Goal: Task Accomplishment & Management: Use online tool/utility

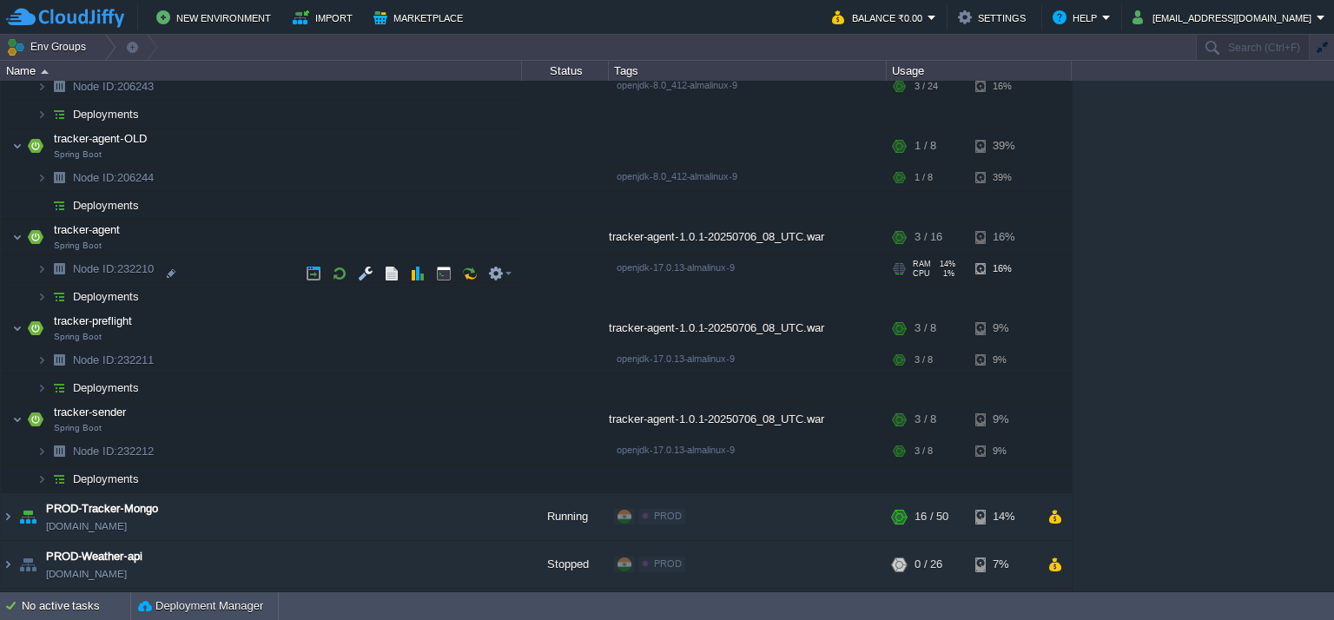
scroll to position [514, 0]
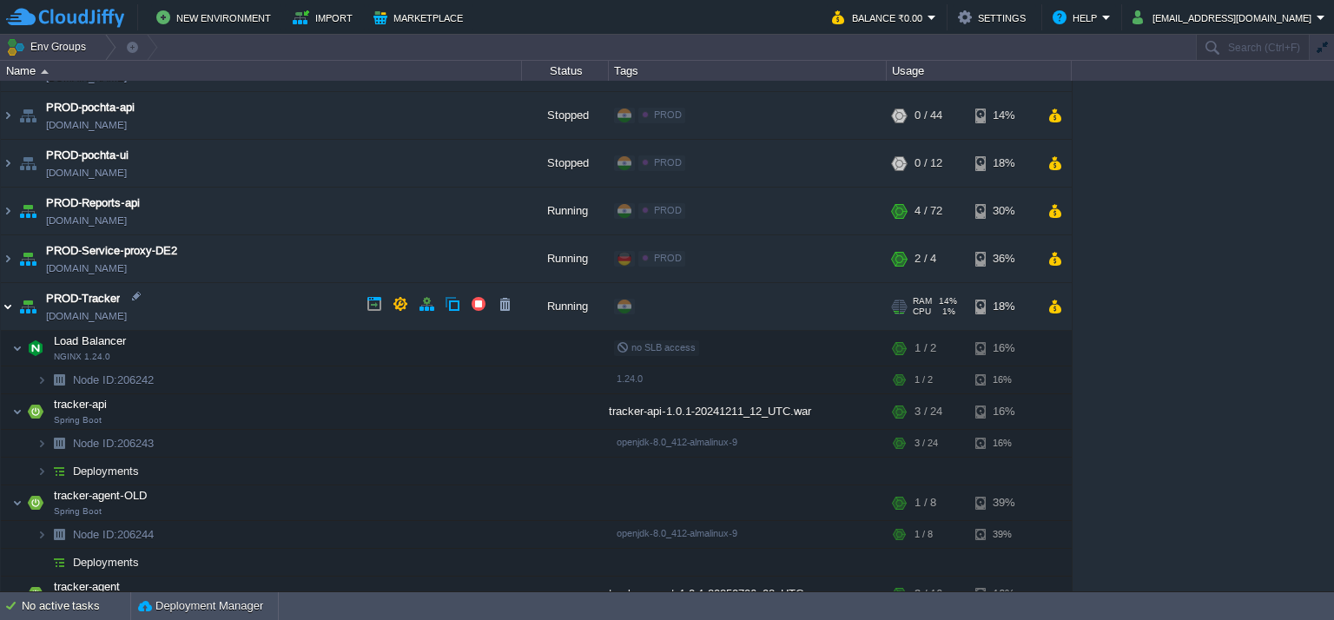
click at [5, 305] on img at bounding box center [8, 306] width 14 height 47
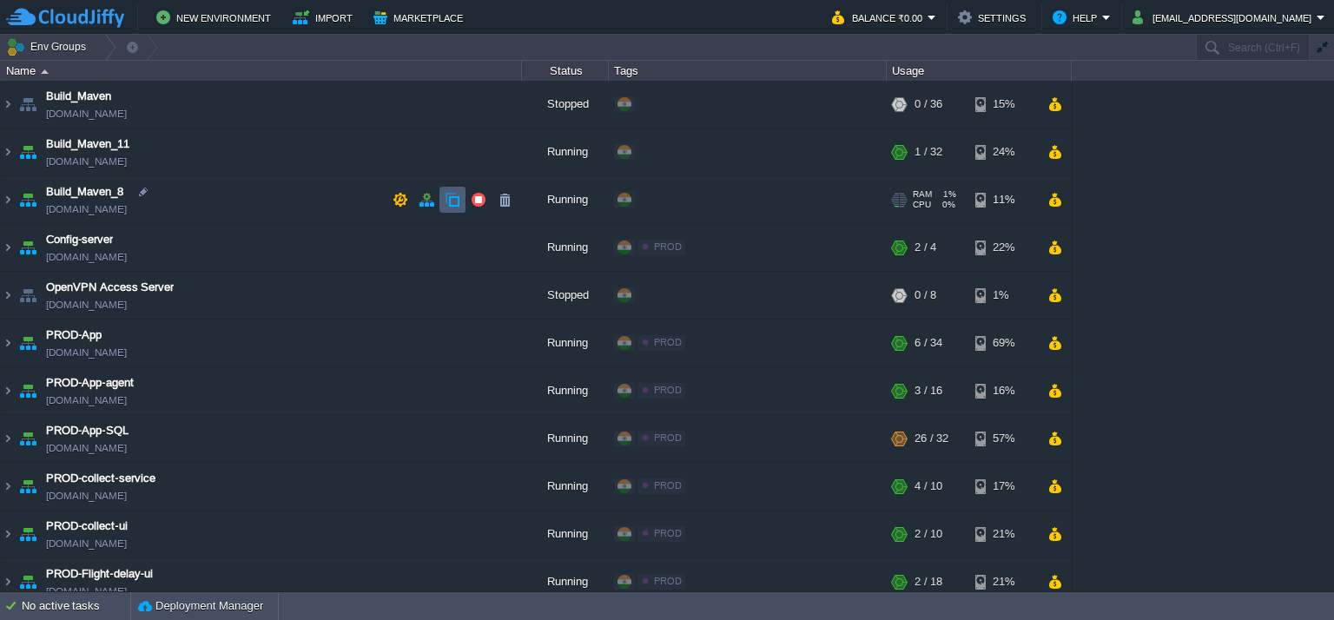
scroll to position [174, 0]
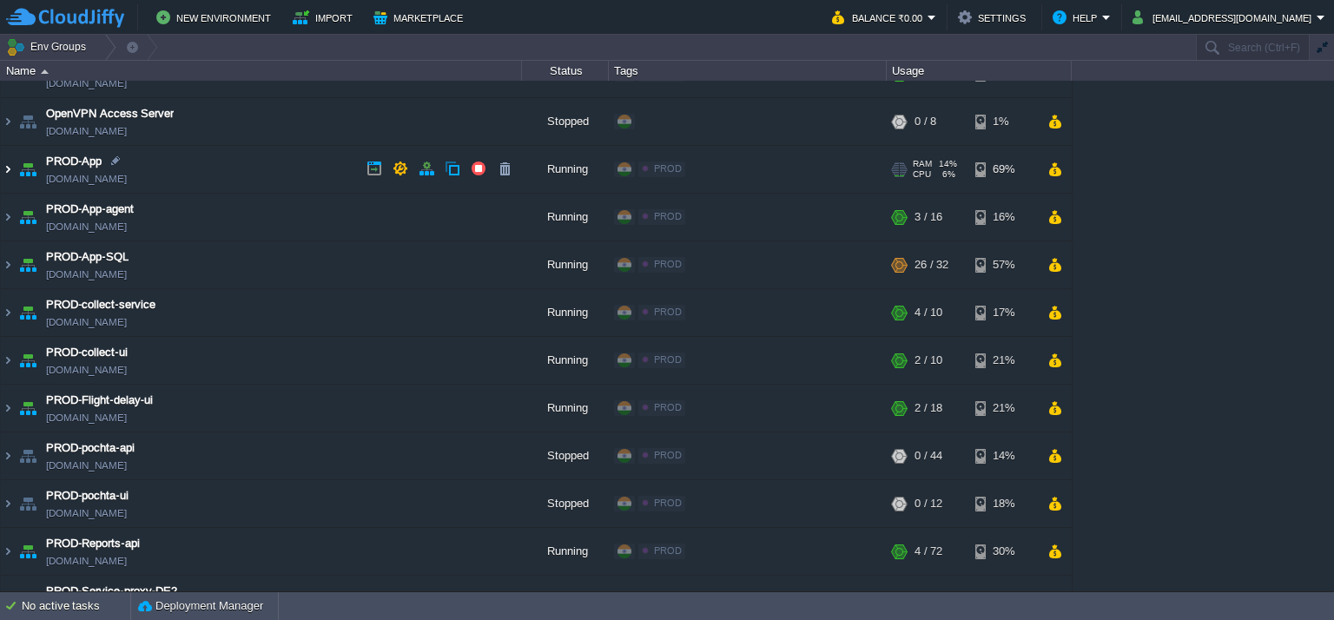
click at [7, 173] on img at bounding box center [8, 169] width 14 height 47
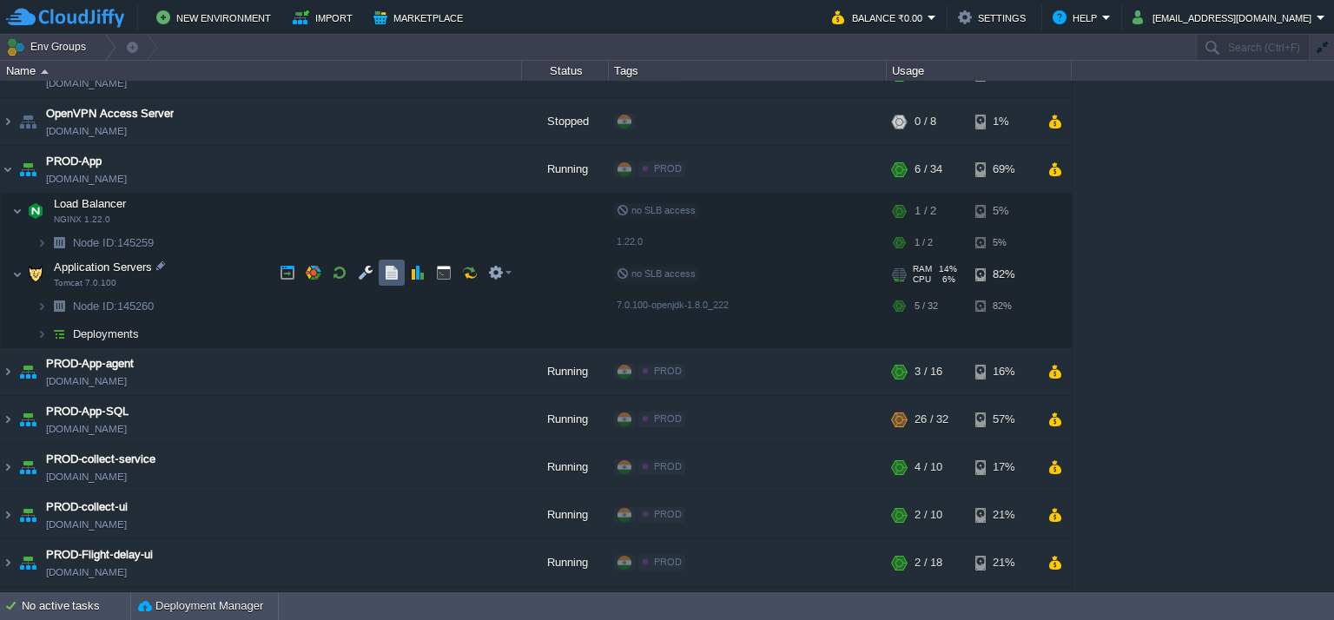
click at [392, 274] on button "button" at bounding box center [392, 273] width 16 height 16
click at [368, 274] on button "button" at bounding box center [366, 273] width 16 height 16
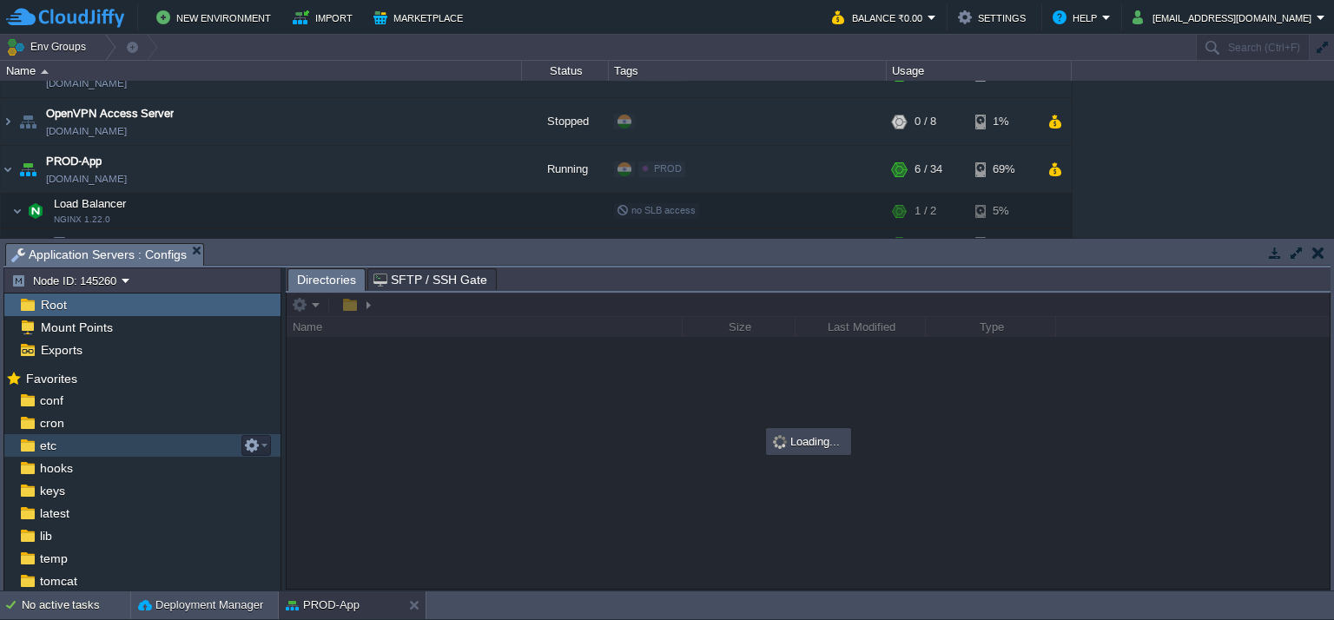
click at [97, 450] on div "etc" at bounding box center [142, 445] width 276 height 23
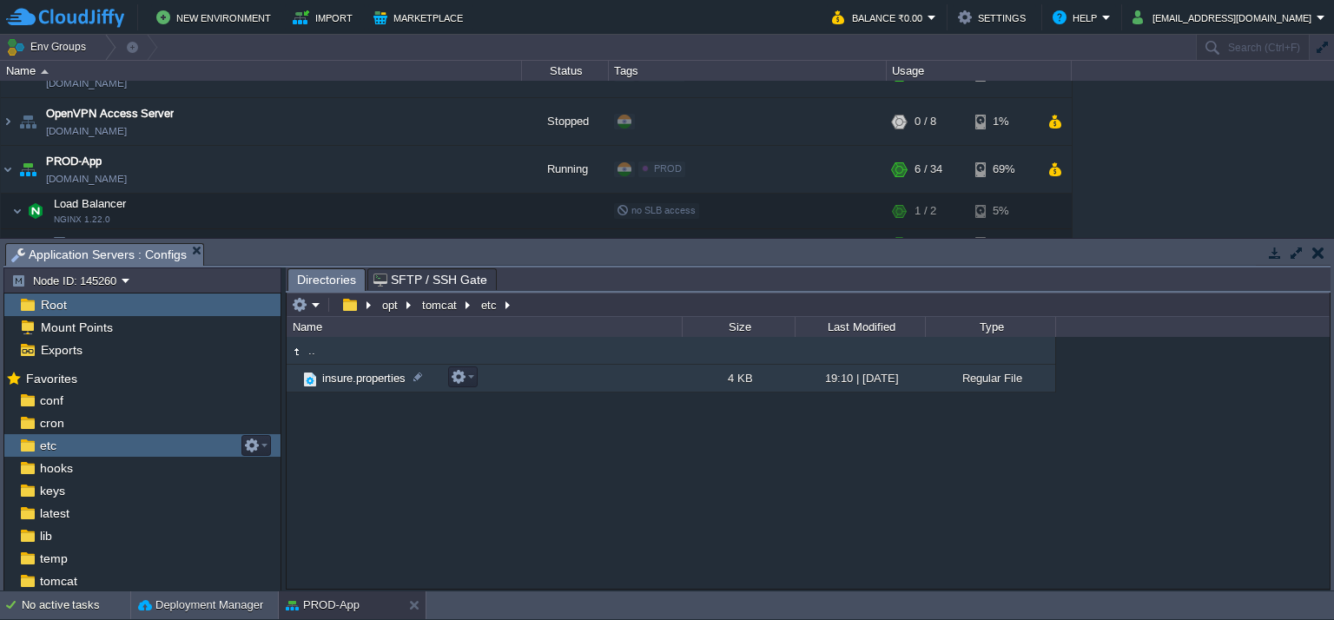
click at [643, 386] on td "insure.properties" at bounding box center [484, 379] width 395 height 28
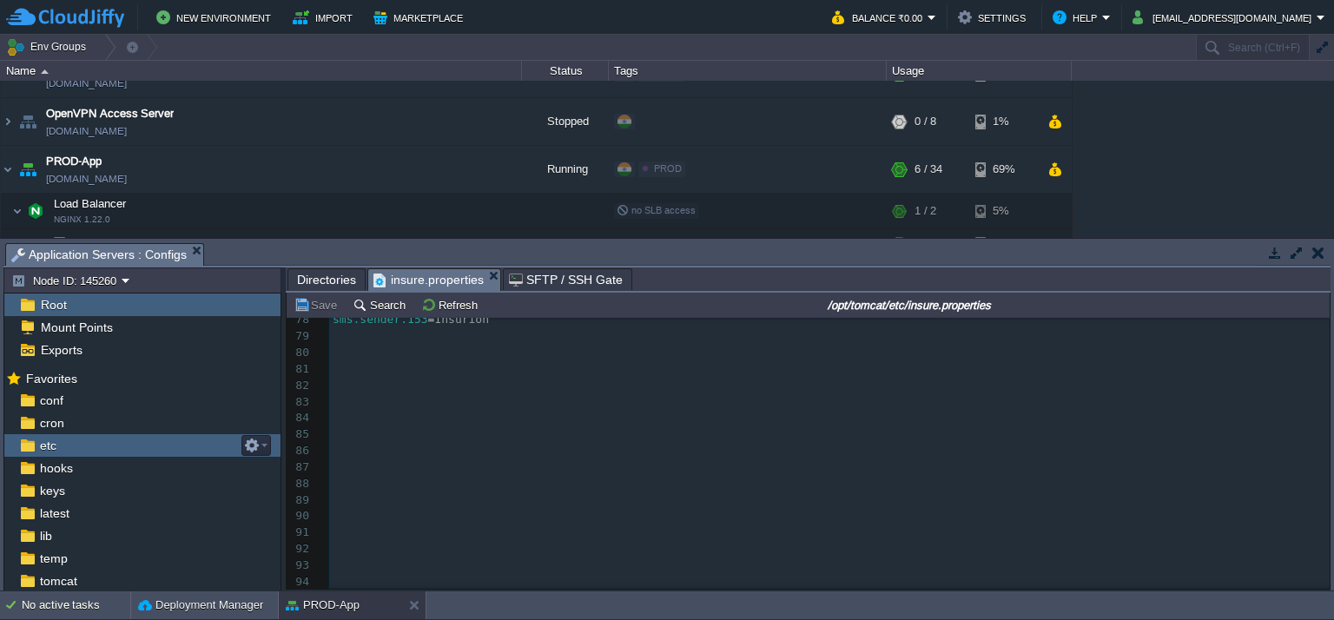
scroll to position [1119, 0]
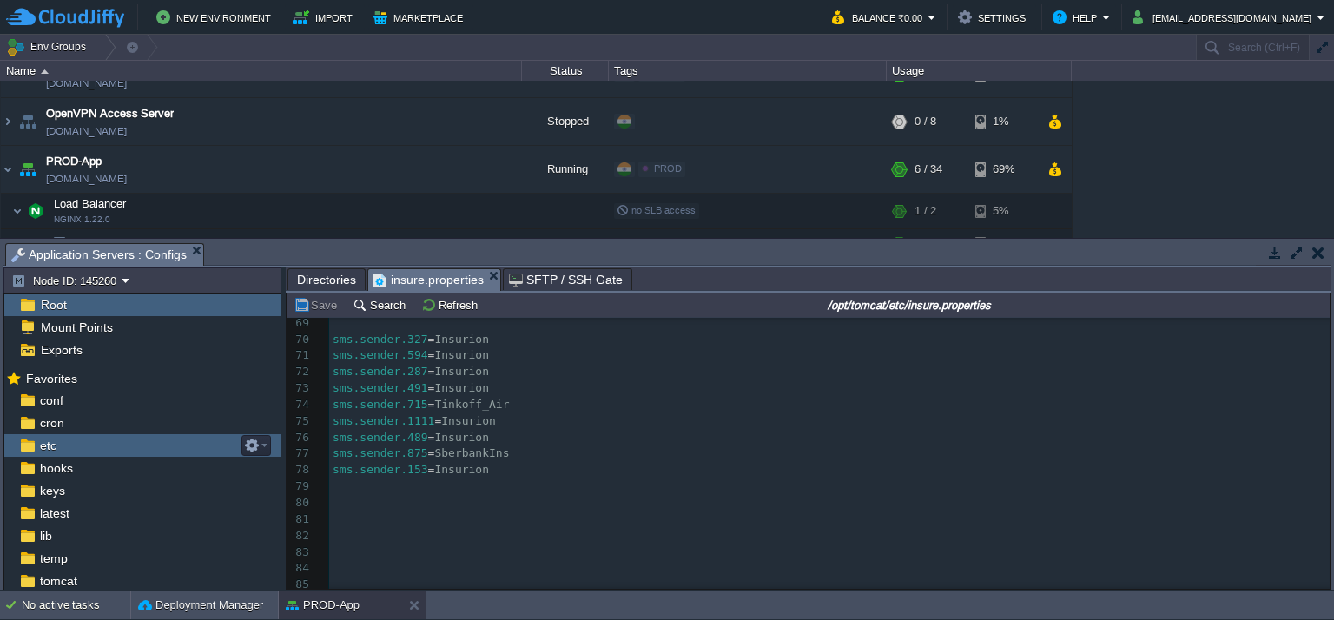
click at [445, 408] on div "94 dict.crypt = 2wFjuMvmw6uXnMSX 53 alfa.claims.path = https : //[DOMAIN_NAME][…" at bounding box center [829, 396] width 1000 height 687
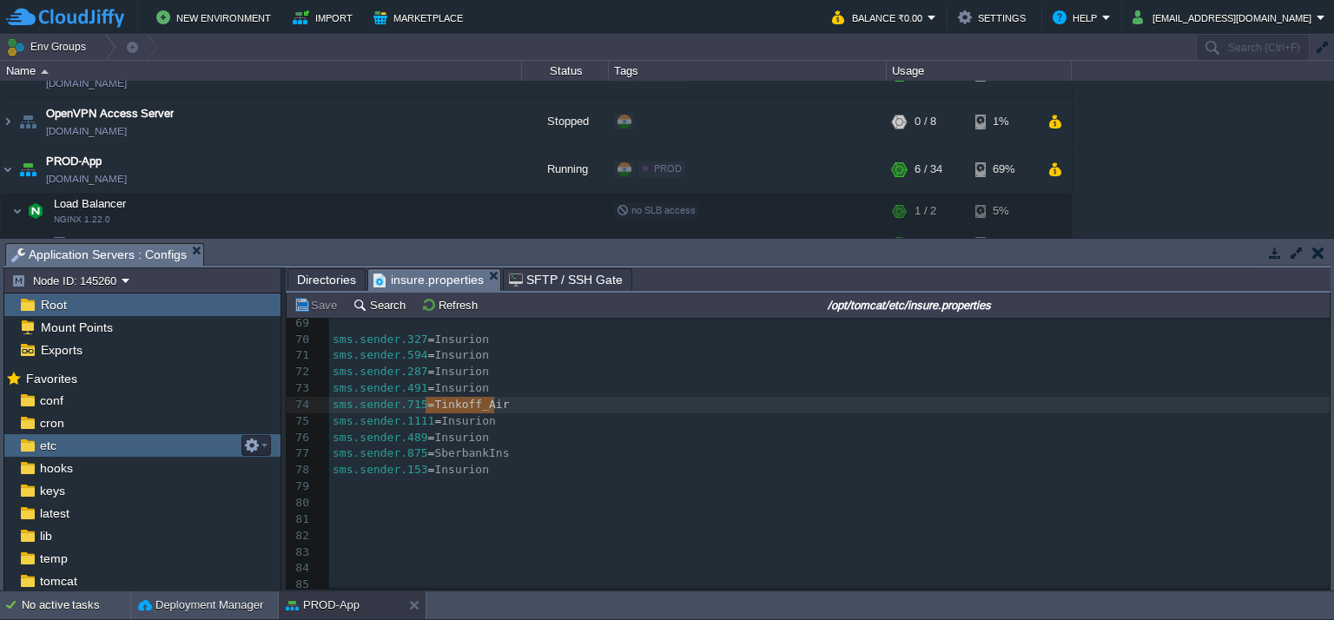
type textarea "[PERSON_NAME]"
type textarea "T-Insurance"
click at [512, 392] on pre "sms.sender.491 = Insurion" at bounding box center [829, 388] width 1000 height 16
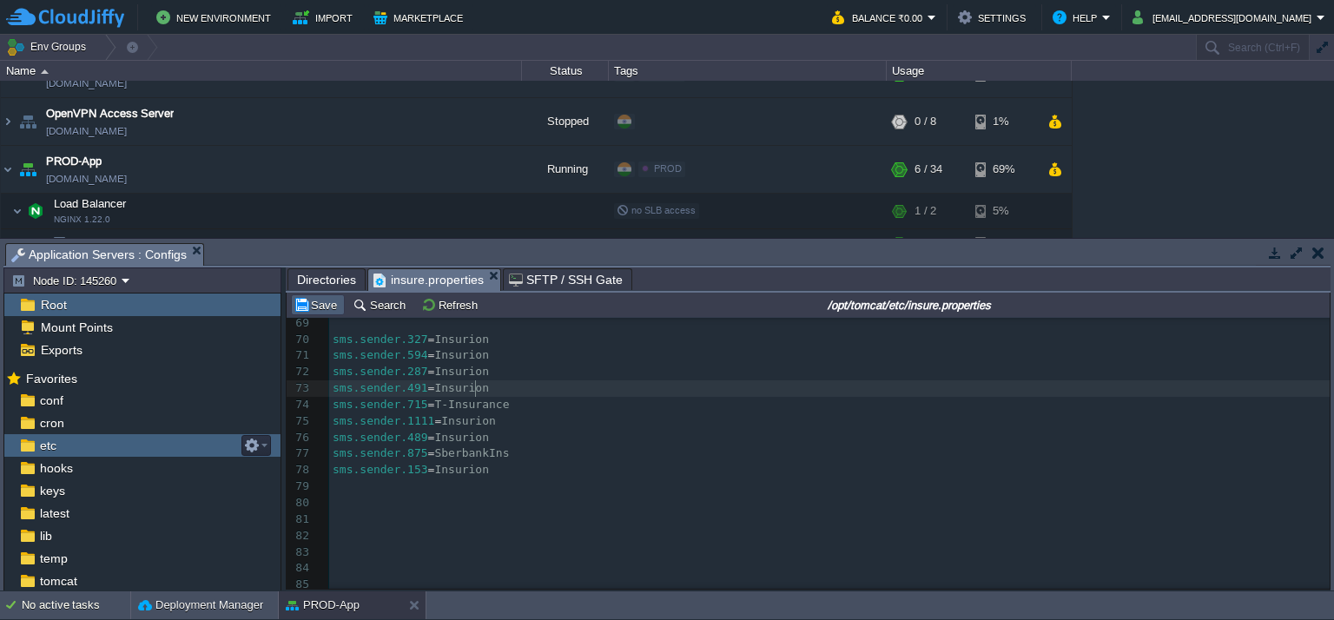
click at [310, 308] on button "Save" at bounding box center [317, 305] width 49 height 16
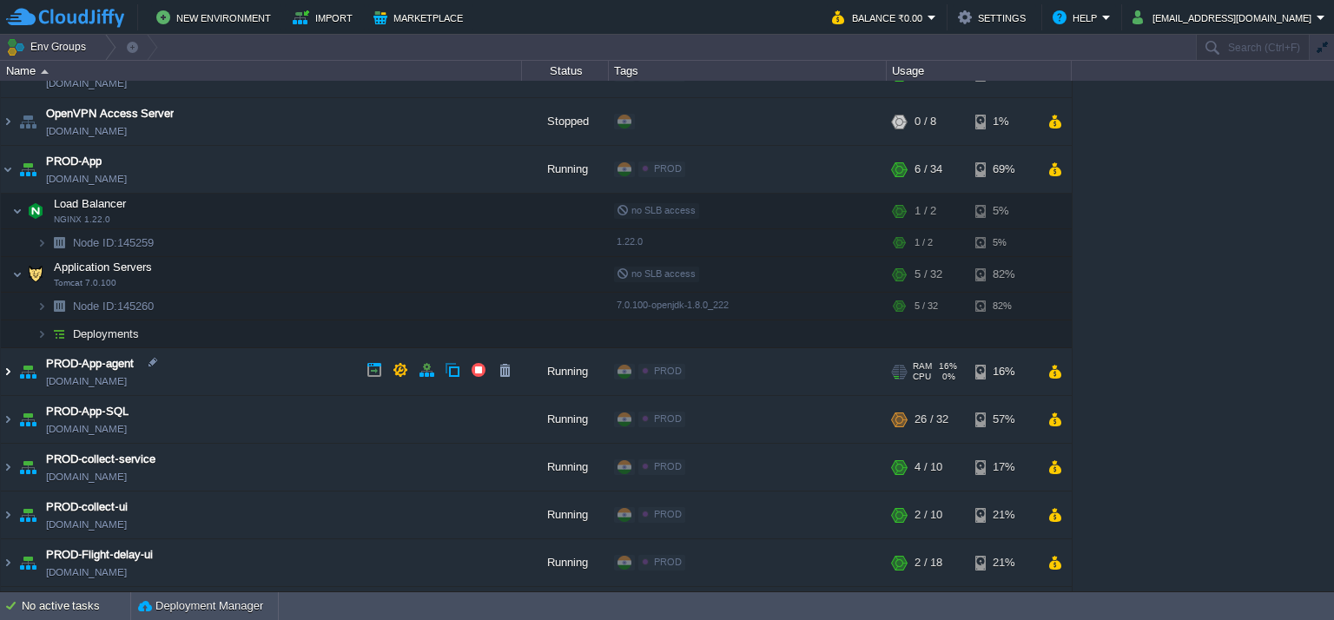
click at [9, 367] on img at bounding box center [8, 371] width 14 height 47
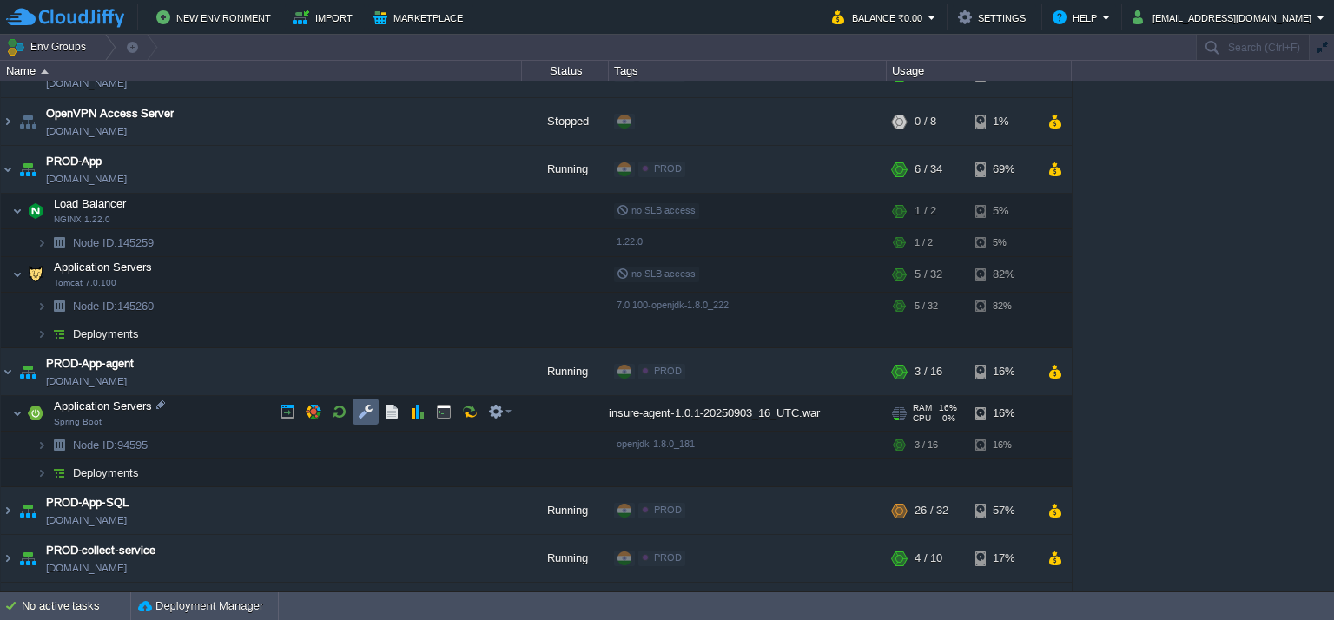
click at [365, 411] on button "button" at bounding box center [366, 412] width 16 height 16
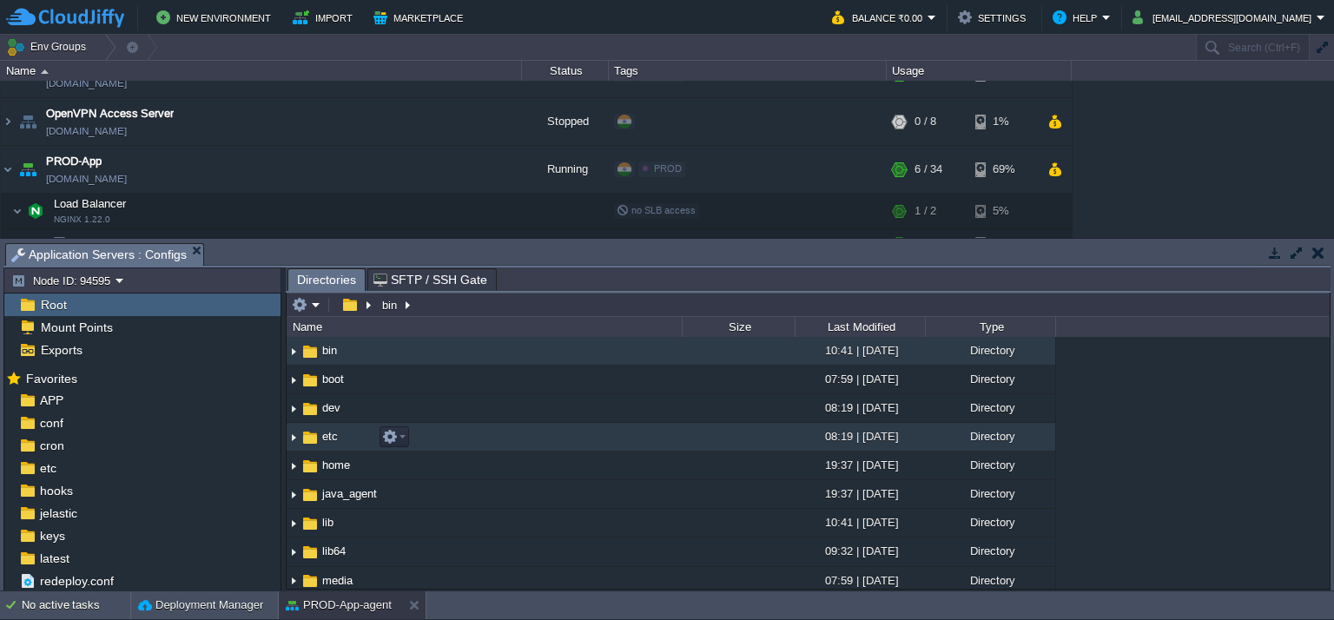
click at [438, 430] on td "etc" at bounding box center [484, 437] width 395 height 29
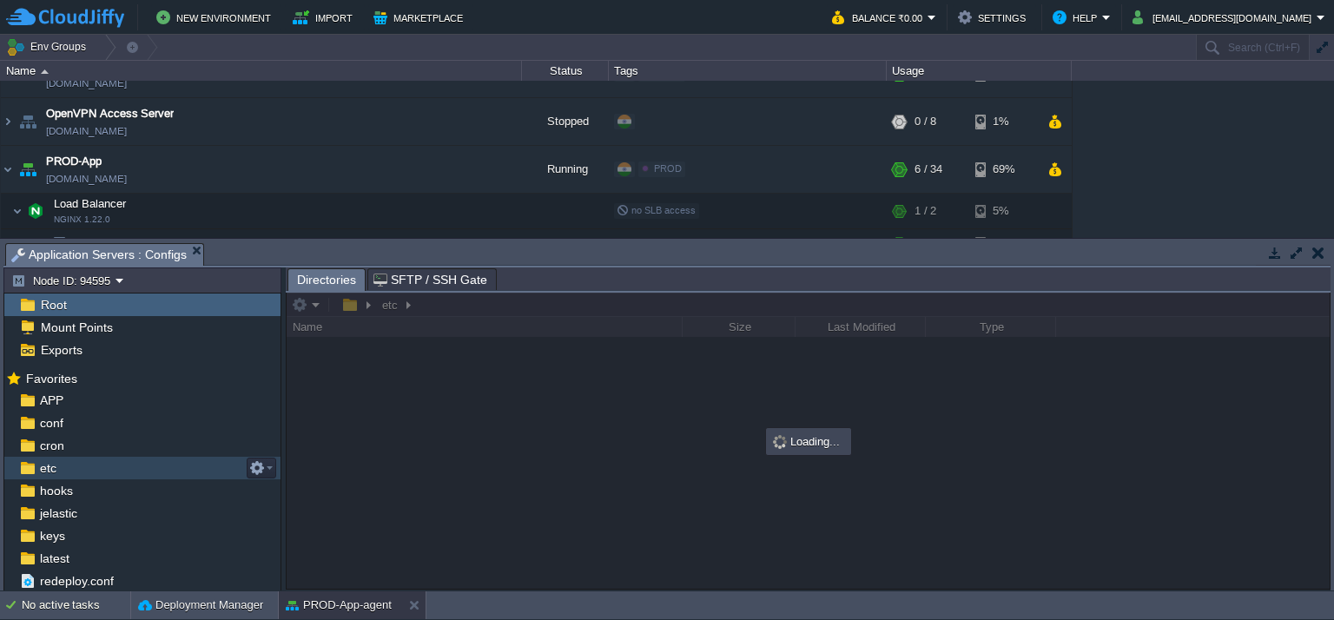
click at [110, 470] on div "etc" at bounding box center [142, 468] width 276 height 23
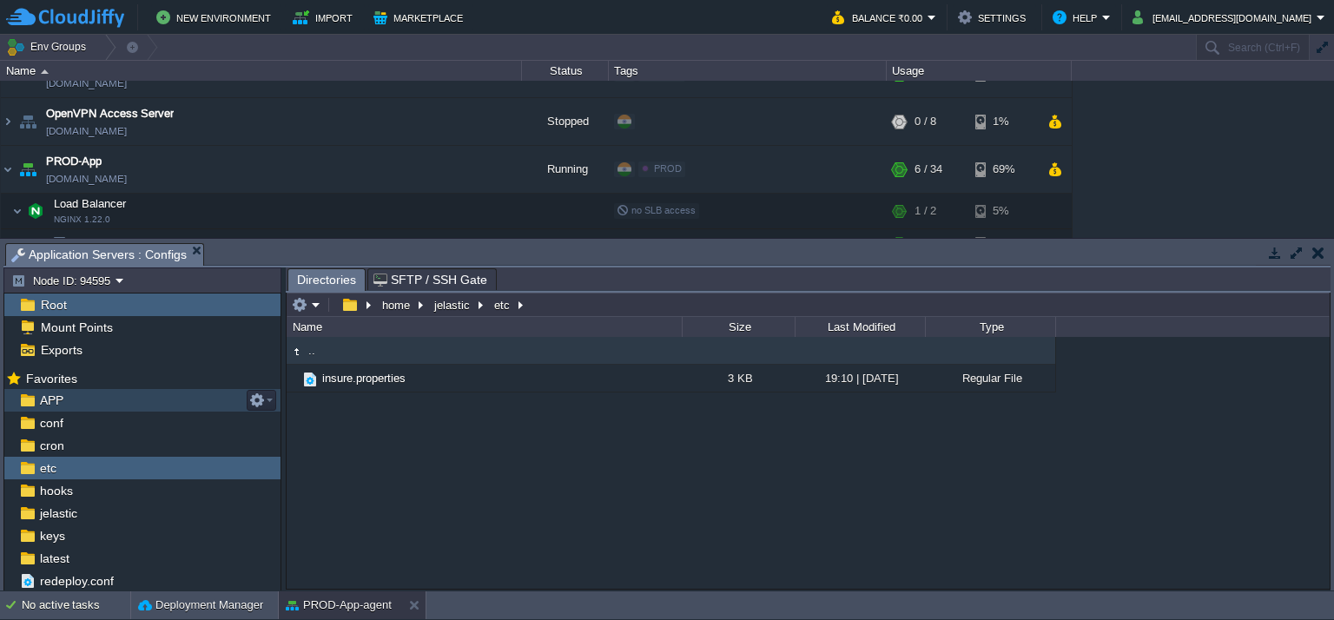
click at [587, 389] on td "insure.properties" at bounding box center [484, 379] width 395 height 28
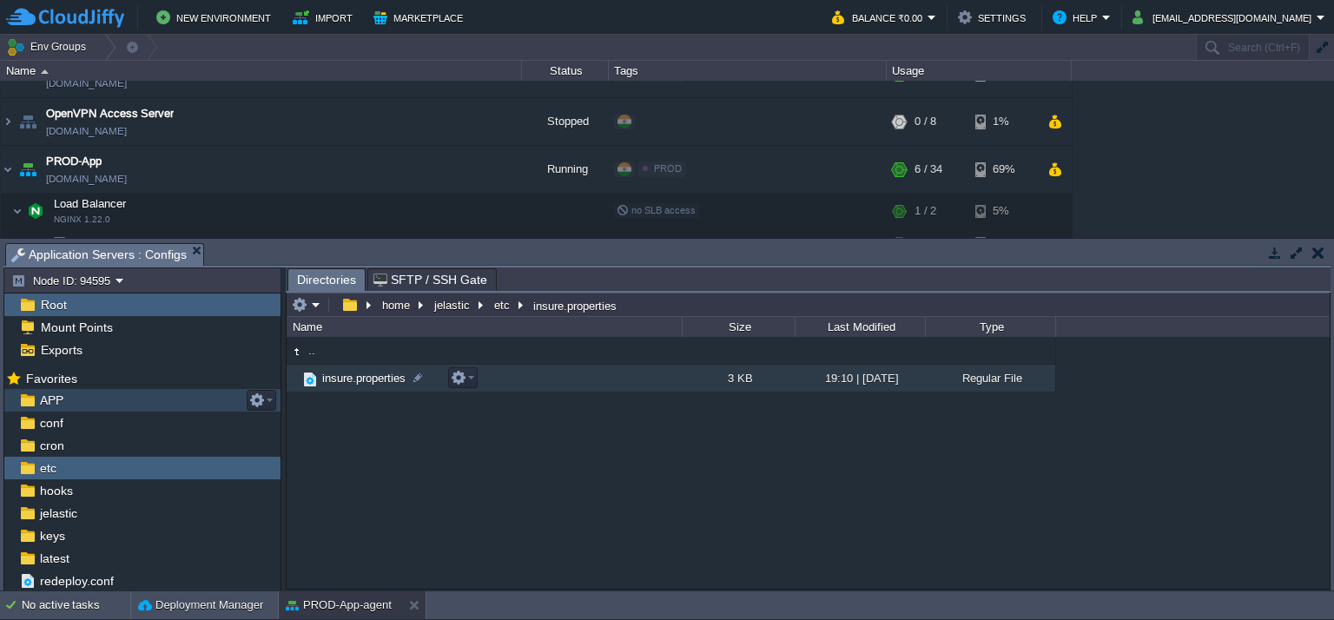
click at [587, 389] on td "insure.properties" at bounding box center [484, 379] width 395 height 28
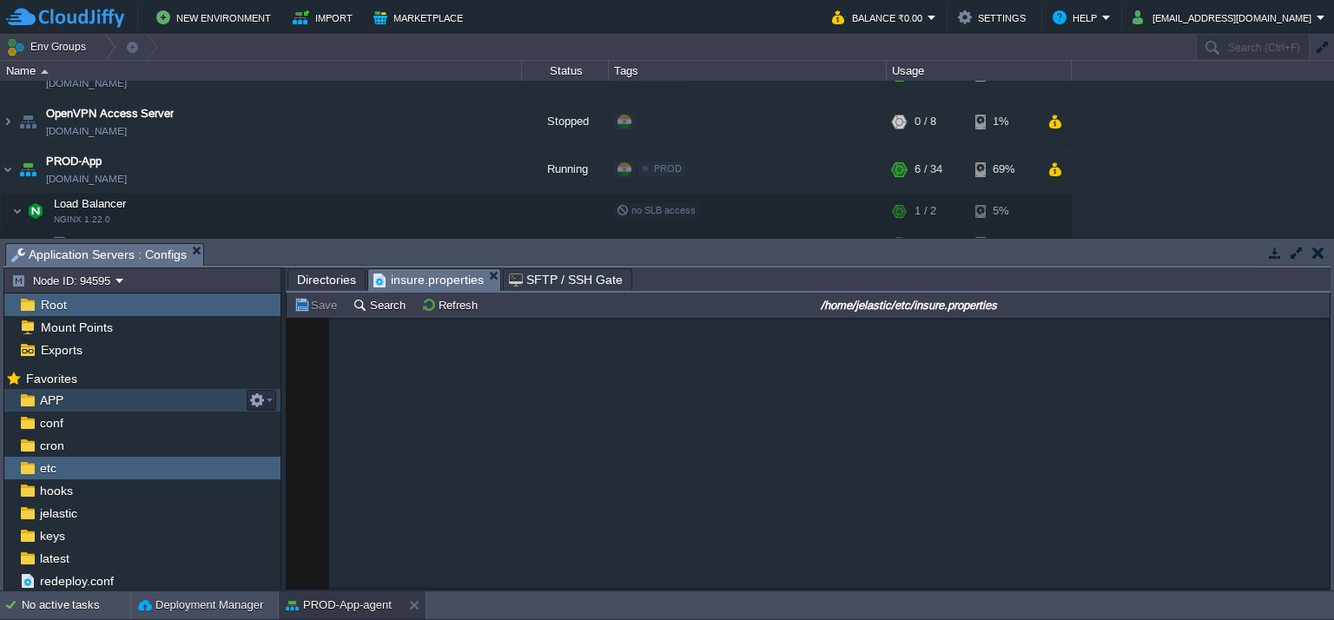
scroll to position [718, 0]
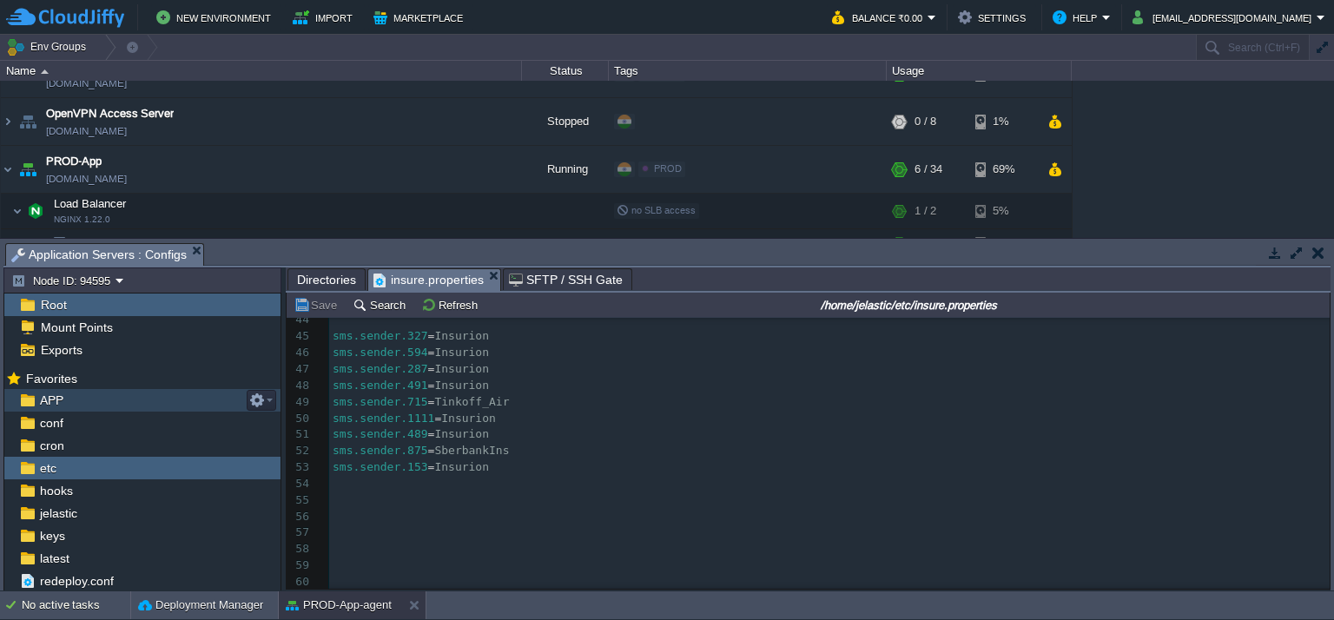
click at [434, 395] on span "Tinkoff_Air" at bounding box center [471, 401] width 75 height 13
type textarea "Tinkoff_Air"
click at [309, 309] on button "Save" at bounding box center [317, 305] width 49 height 16
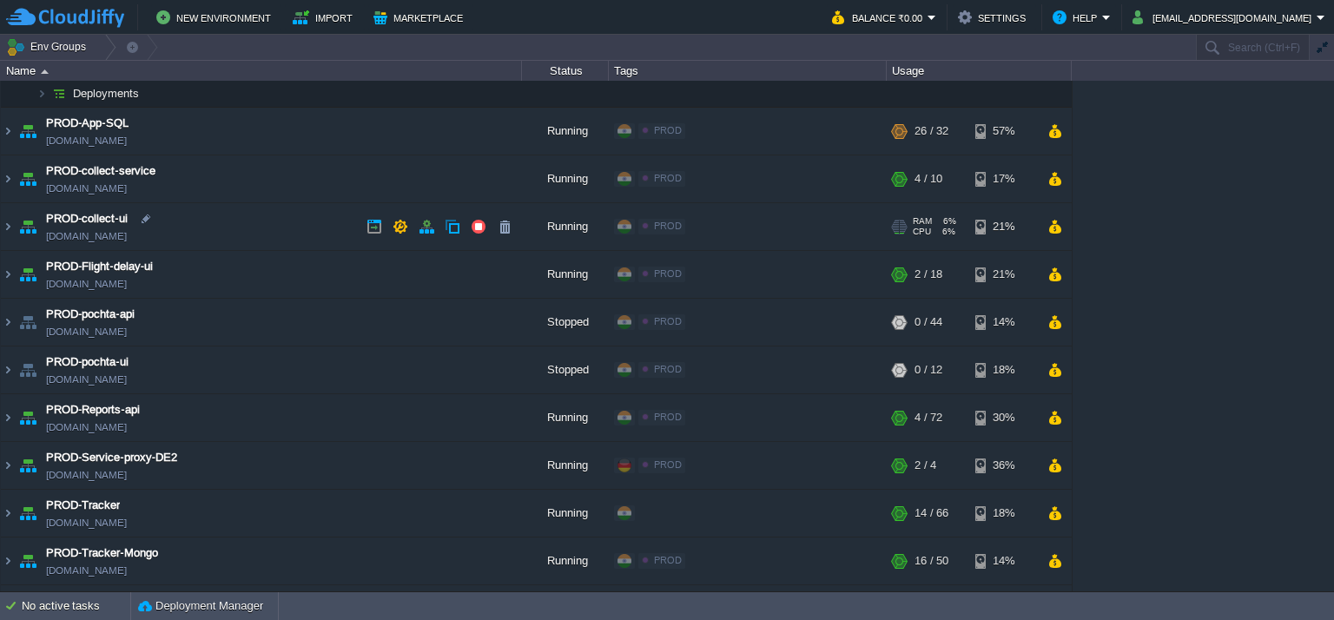
scroll to position [521, 0]
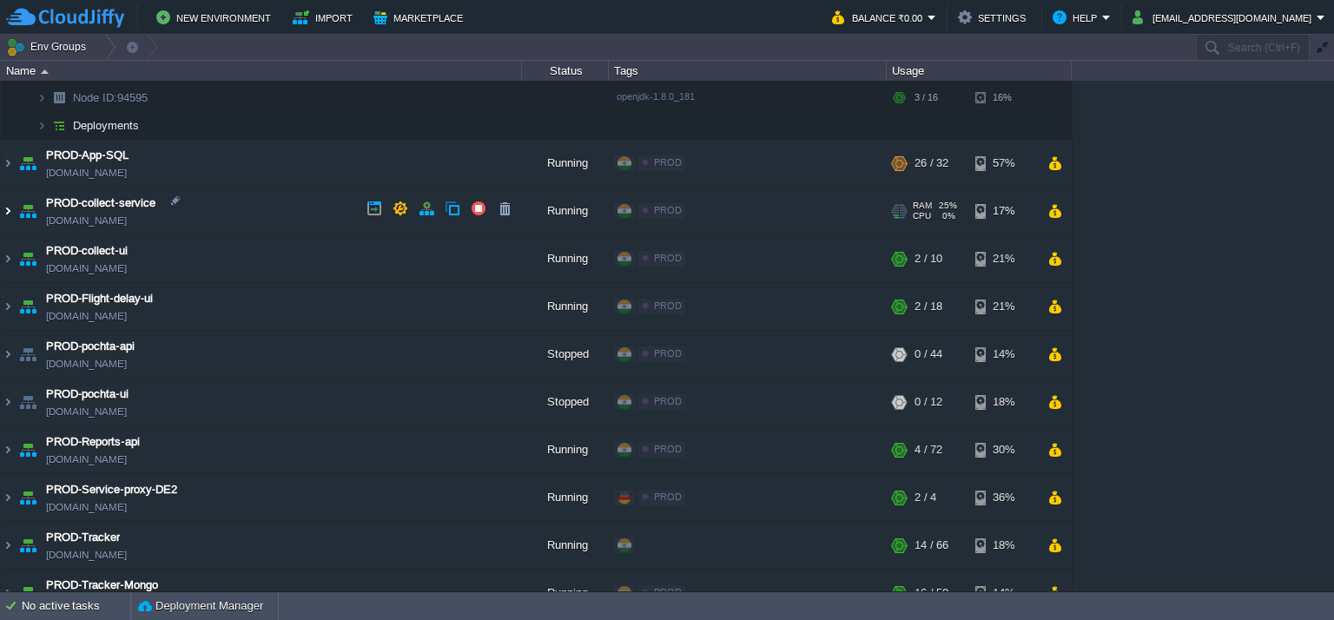
click at [8, 205] on img at bounding box center [8, 211] width 14 height 47
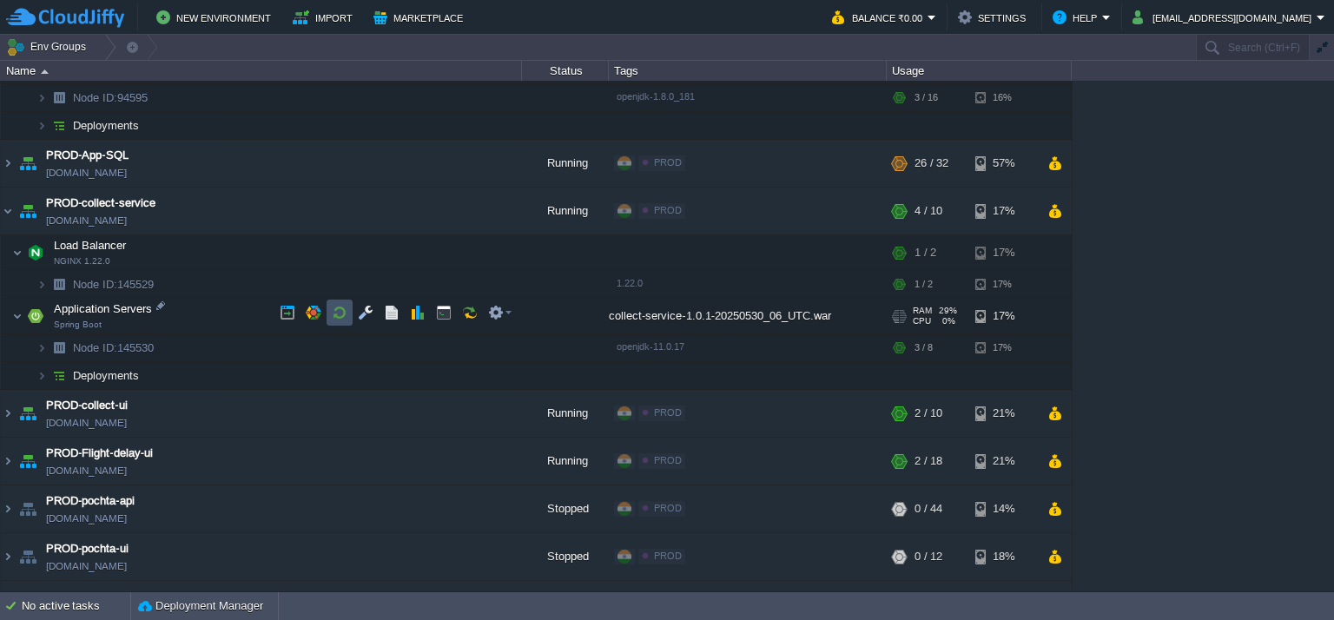
click at [337, 316] on button "button" at bounding box center [340, 313] width 16 height 16
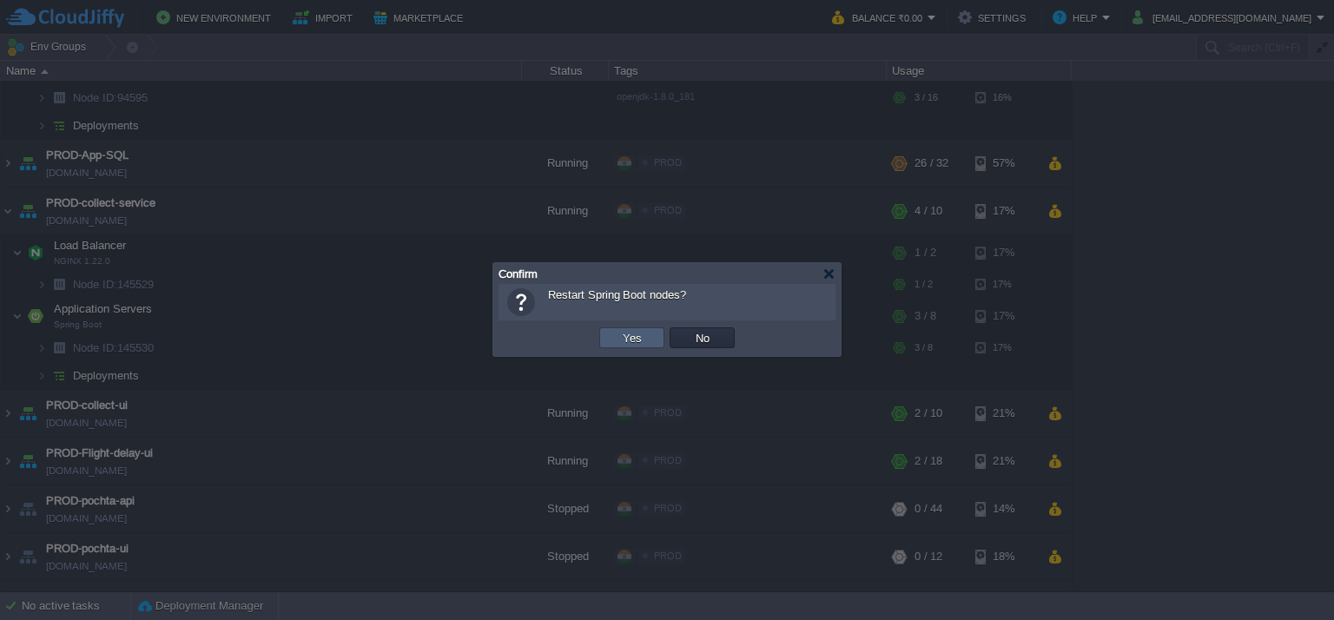
click at [617, 338] on td "Yes" at bounding box center [631, 337] width 65 height 21
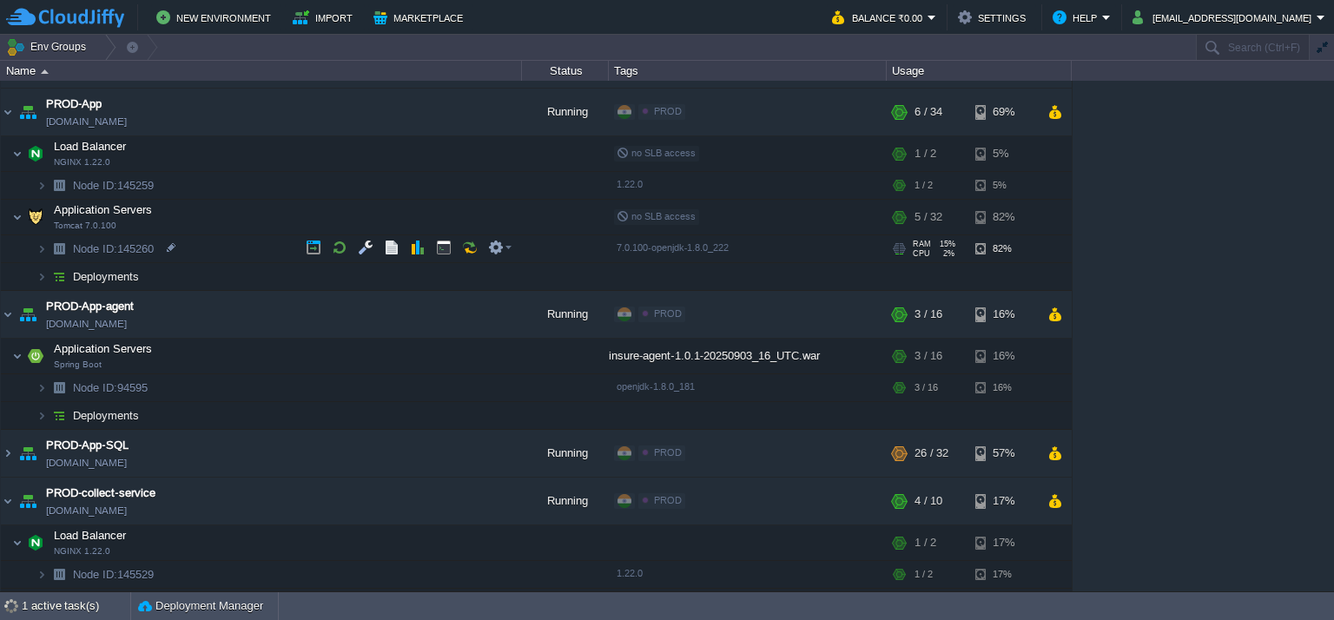
scroll to position [347, 0]
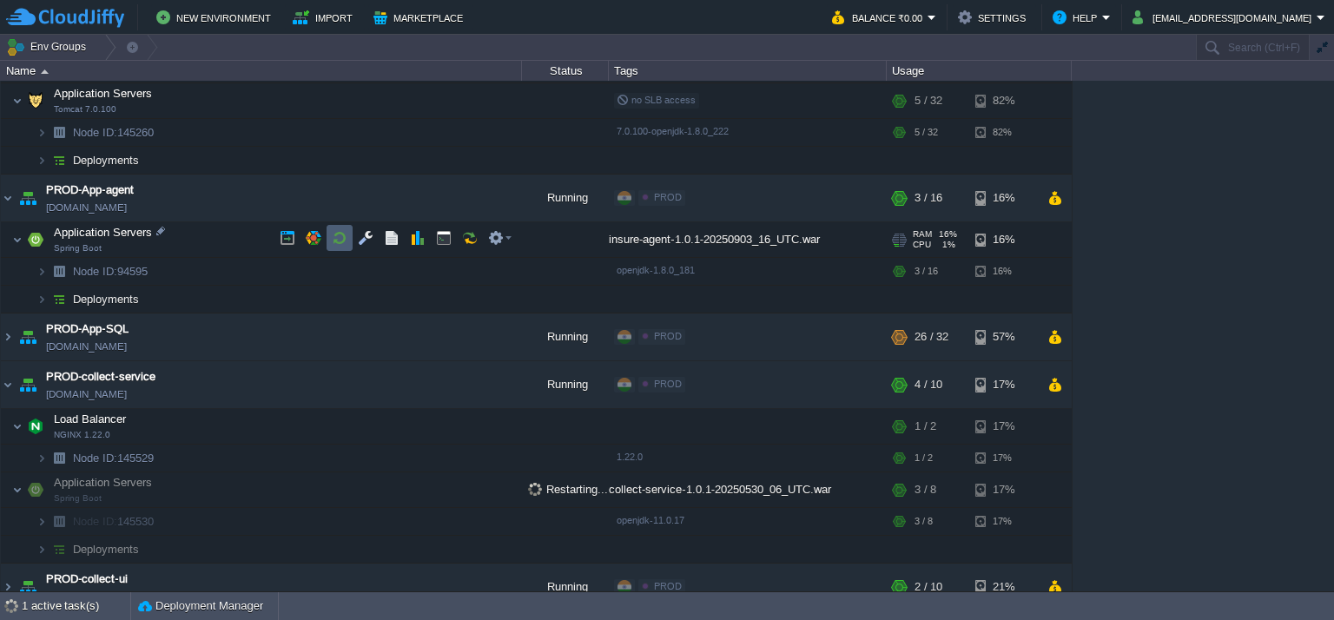
click at [346, 234] on button "button" at bounding box center [340, 238] width 16 height 16
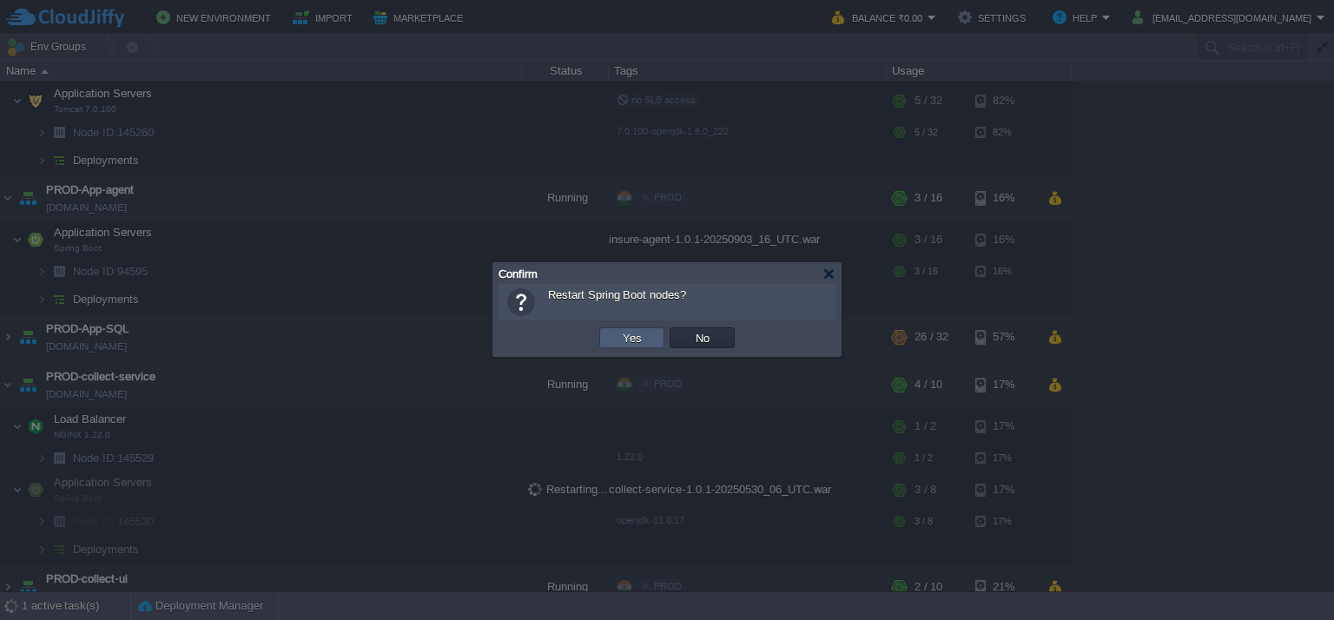
click at [638, 342] on button "Yes" at bounding box center [632, 338] width 30 height 16
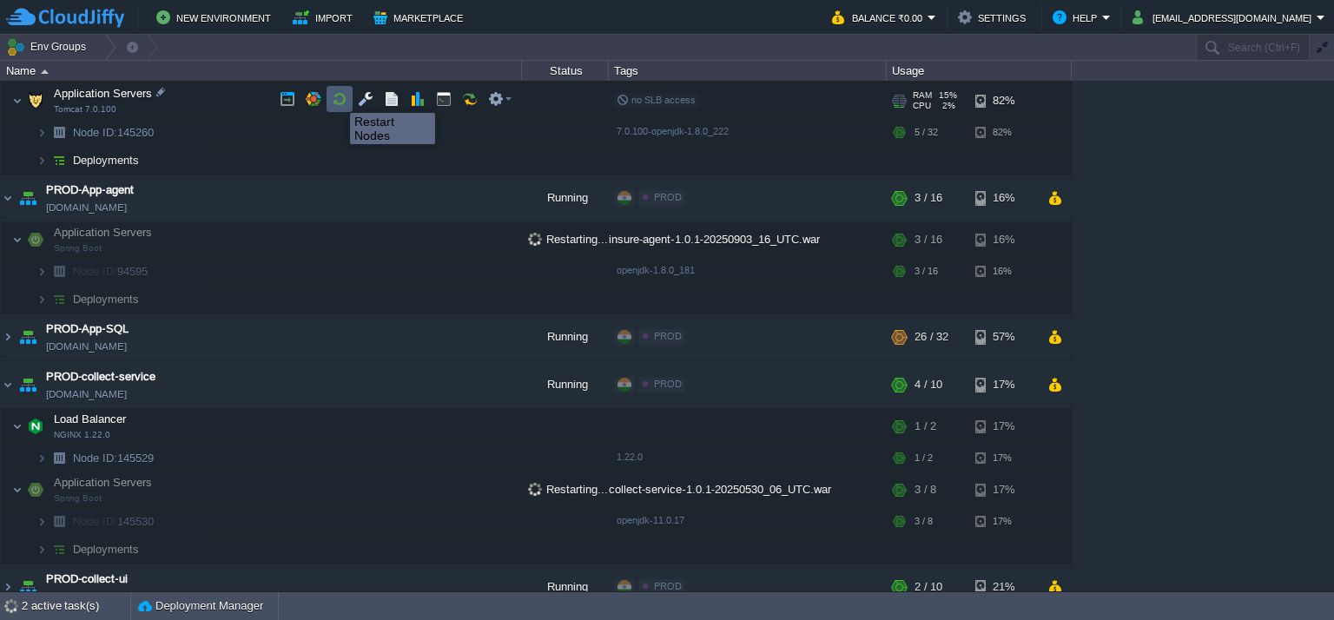
click at [337, 97] on button "button" at bounding box center [340, 99] width 16 height 16
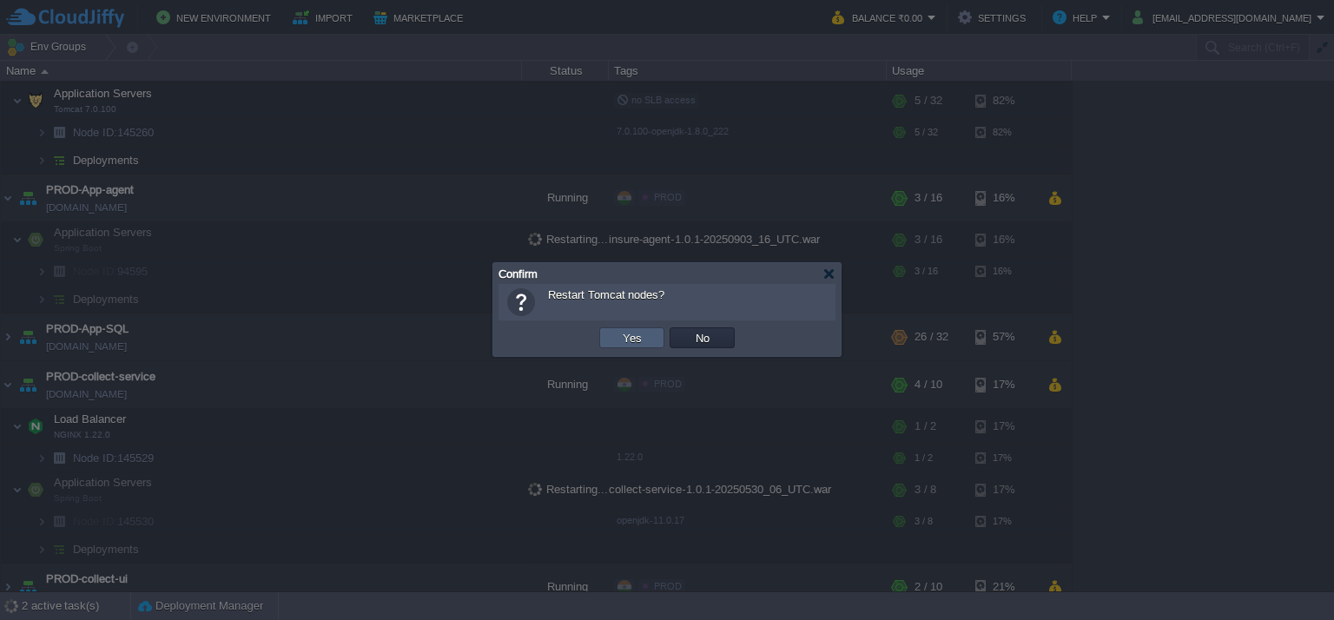
click at [629, 336] on button "Yes" at bounding box center [632, 338] width 30 height 16
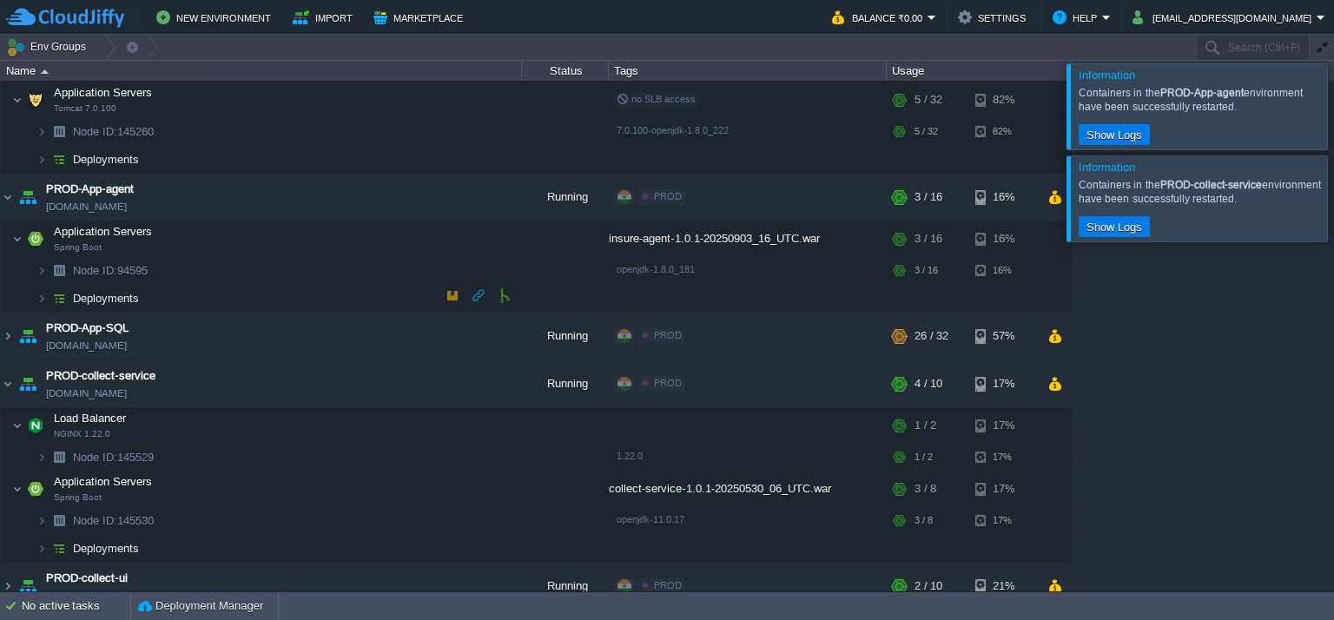
scroll to position [435, 0]
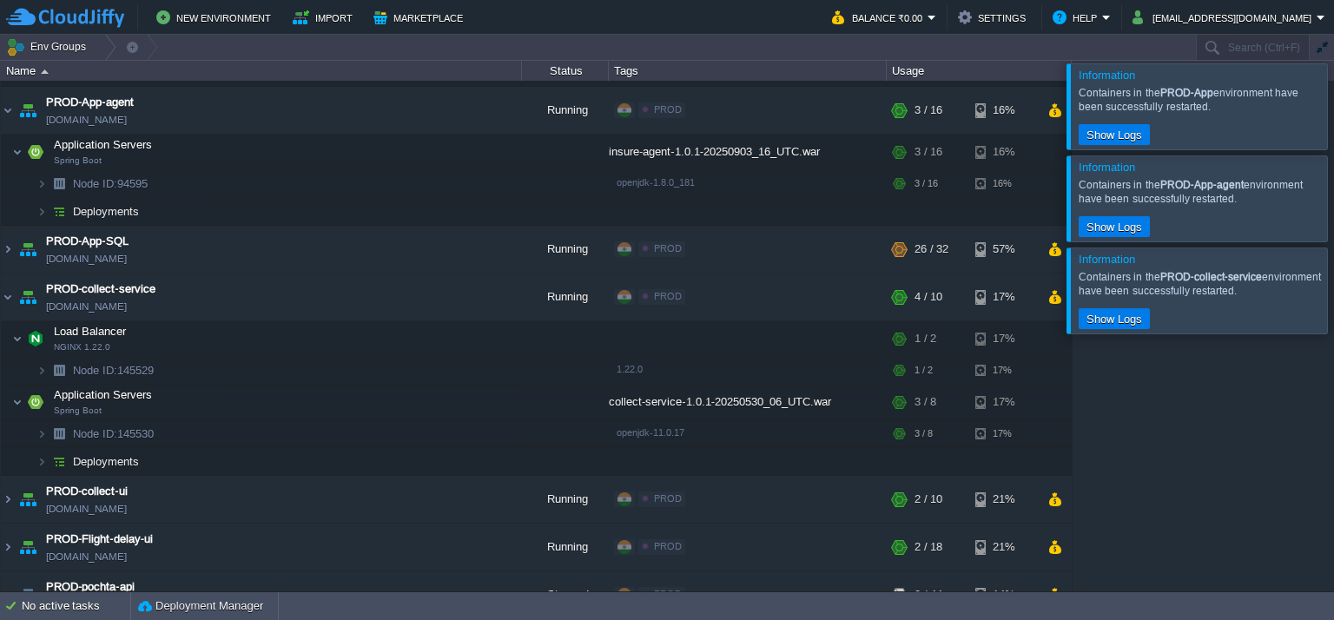
click at [1333, 161] on div at bounding box center [1355, 197] width 0 height 85
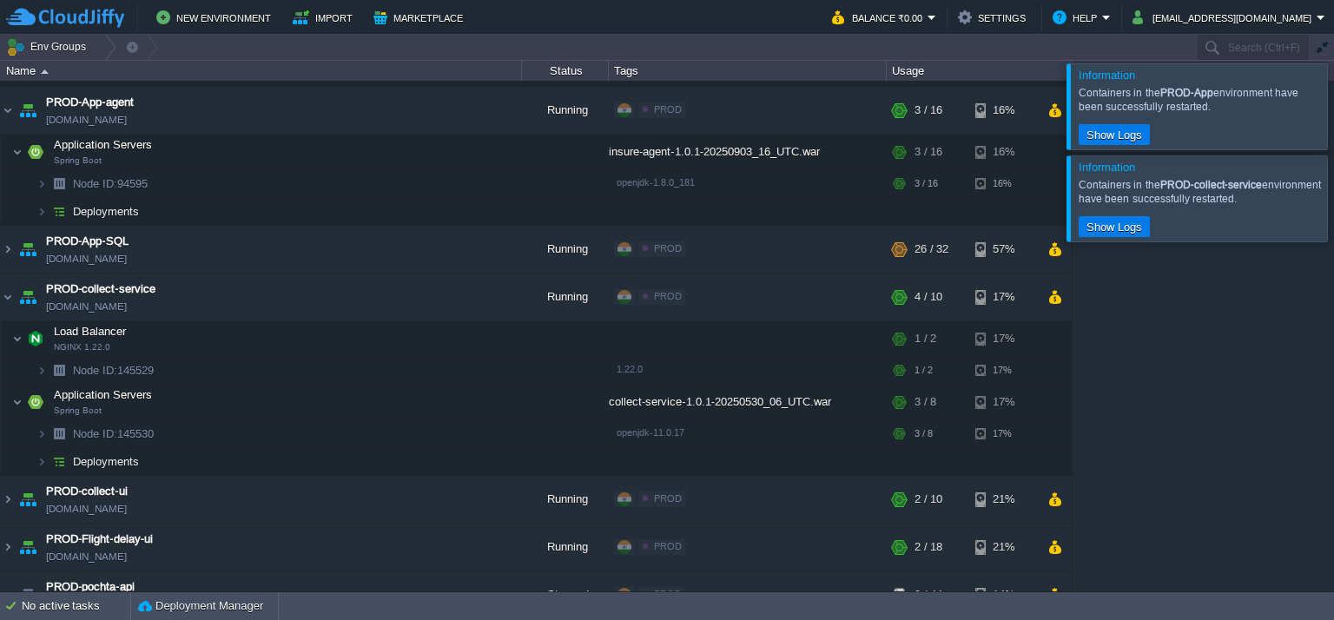
click at [1327, 119] on div "Information Containers in the PROD-App environment have been successfully resta…" at bounding box center [1196, 106] width 261 height 87
click at [1333, 120] on div at bounding box center [1355, 105] width 0 height 85
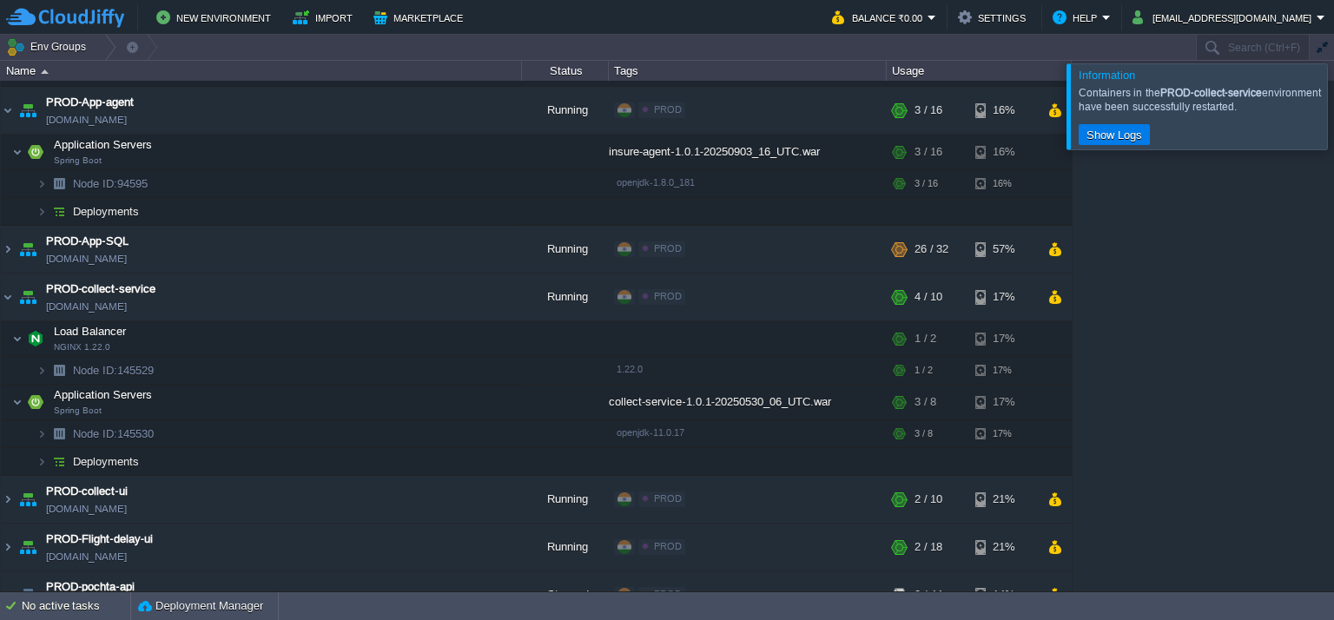
click at [1317, 173] on div "Build_Maven [DOMAIN_NAME] Stopped + Add to Env Group RAM 0% CPU 0% 0 / 36 15% B…" at bounding box center [667, 336] width 1334 height 511
click at [1333, 119] on div at bounding box center [1355, 105] width 0 height 85
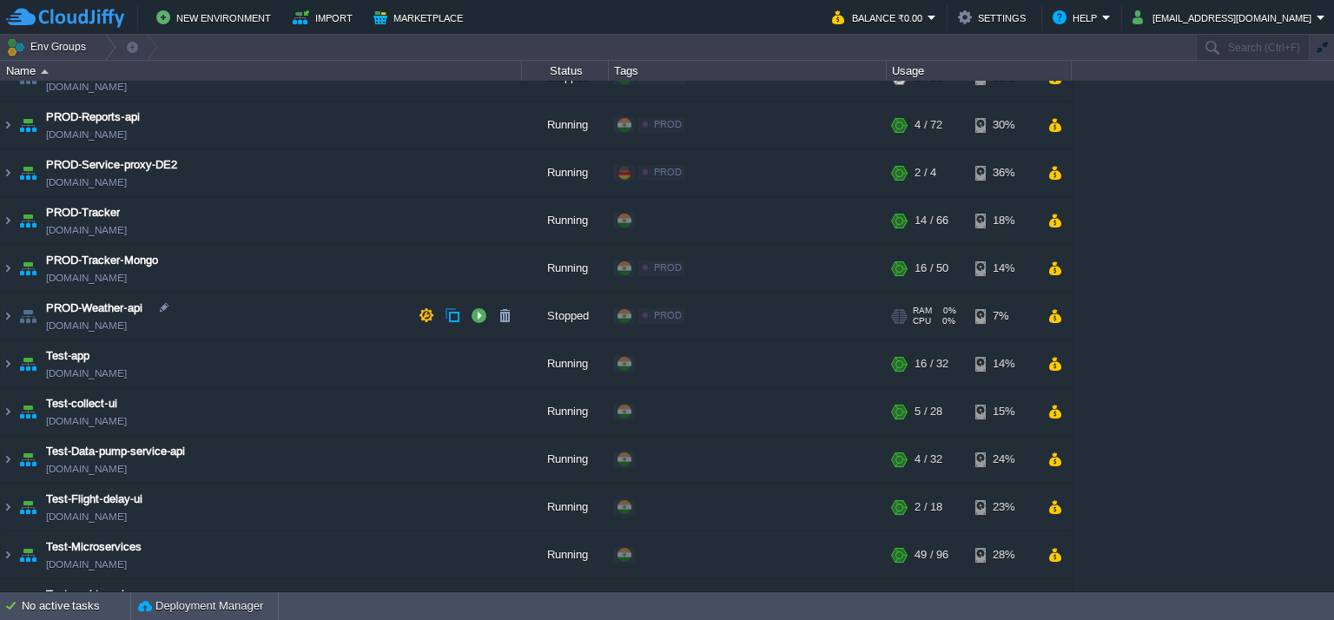
scroll to position [1082, 0]
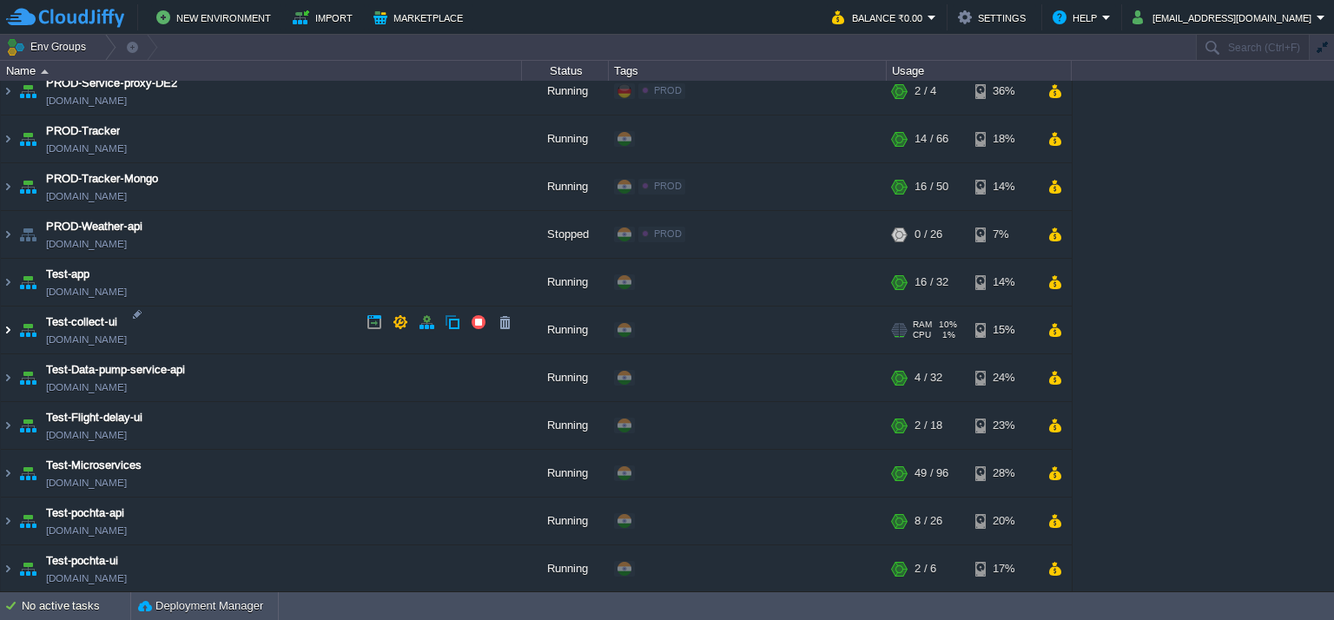
click at [8, 321] on img at bounding box center [8, 330] width 14 height 47
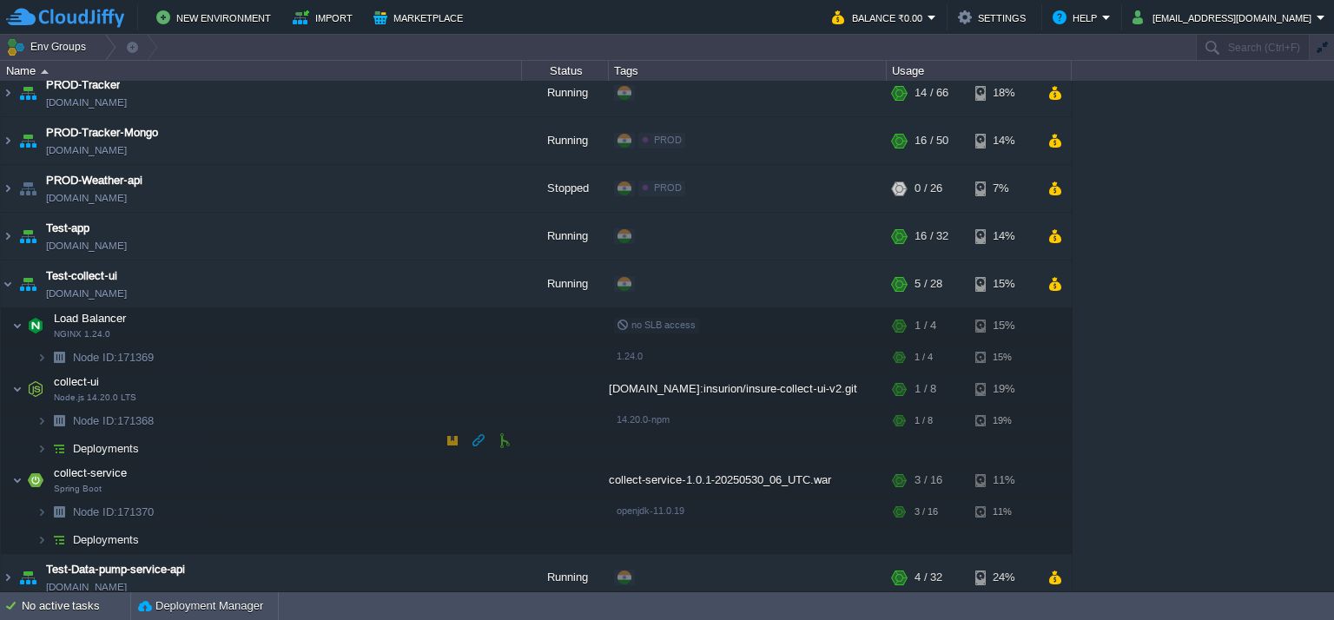
scroll to position [1169, 0]
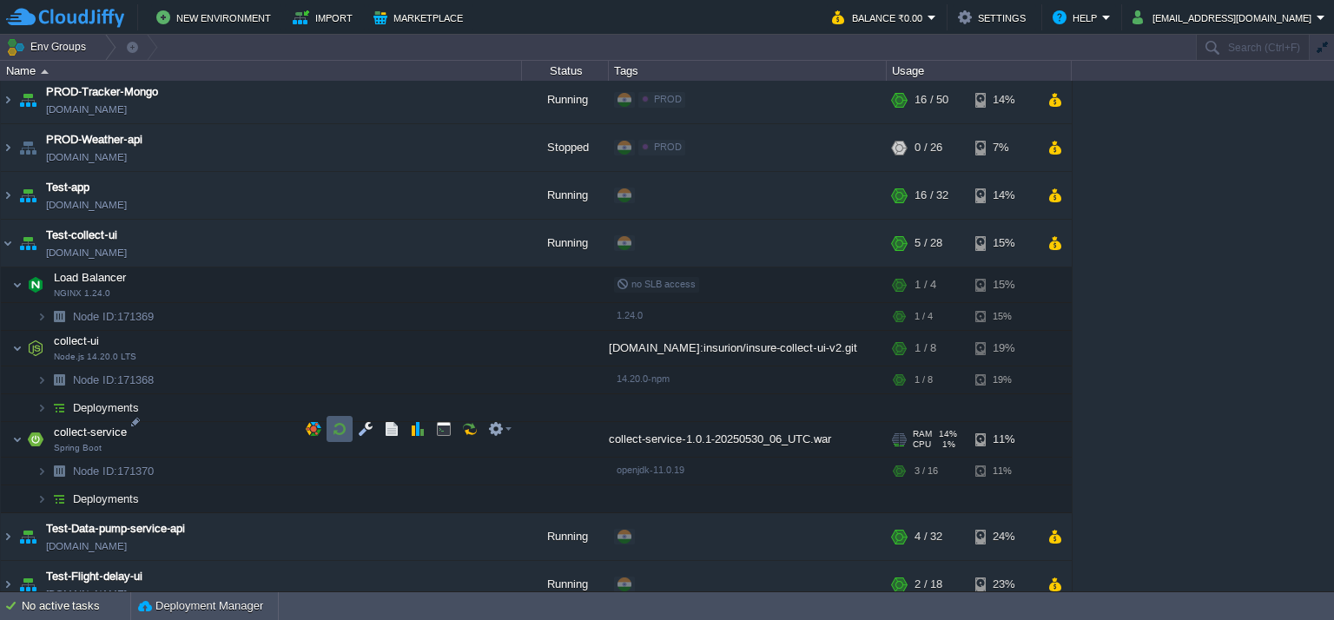
click at [340, 428] on button "button" at bounding box center [340, 429] width 16 height 16
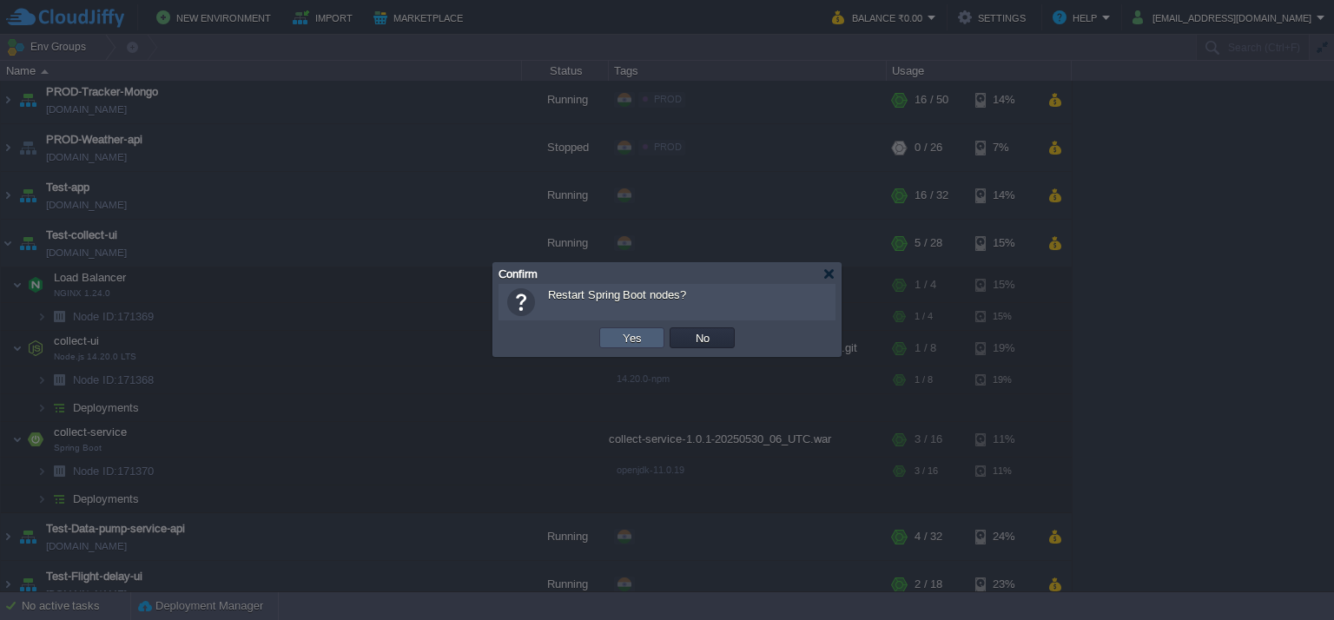
click at [649, 335] on td "Yes" at bounding box center [631, 337] width 65 height 21
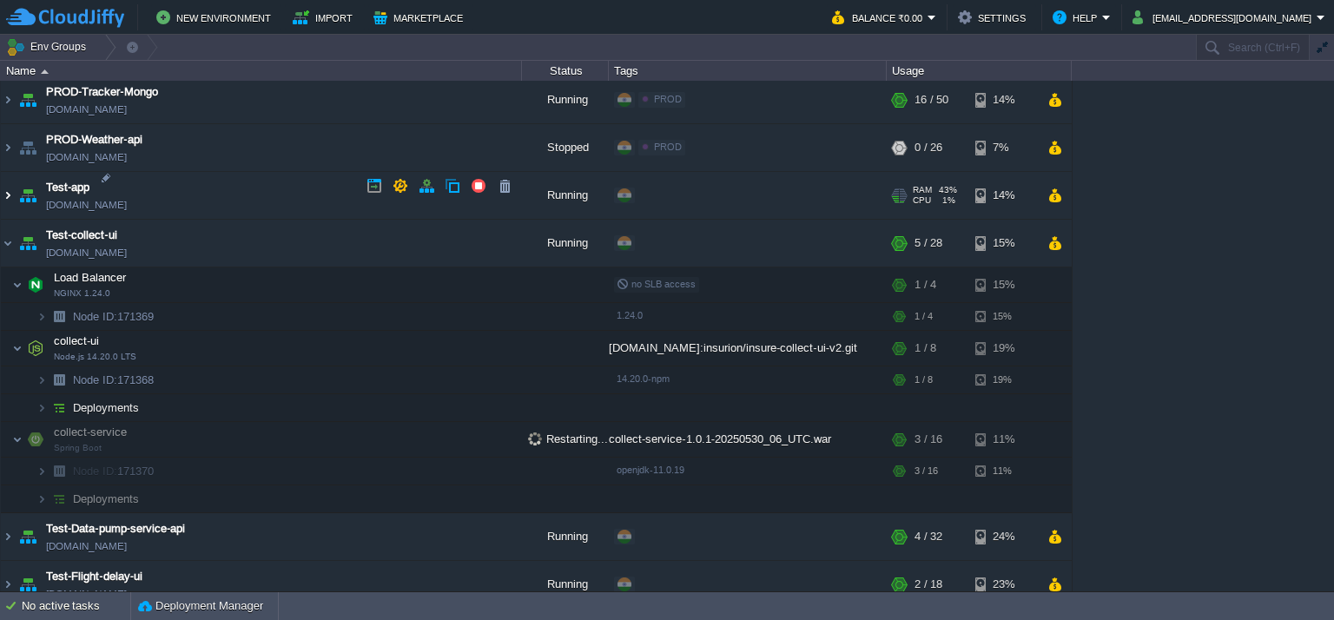
click at [5, 183] on img at bounding box center [8, 195] width 14 height 47
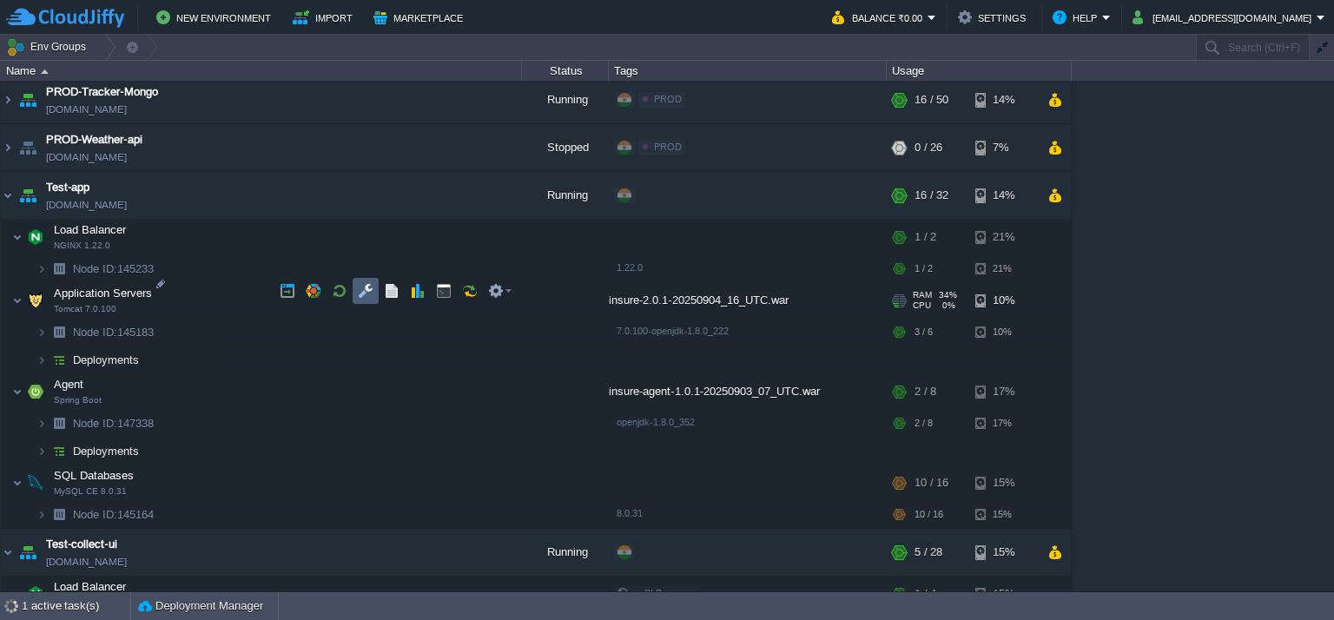
click at [368, 294] on button "button" at bounding box center [366, 291] width 16 height 16
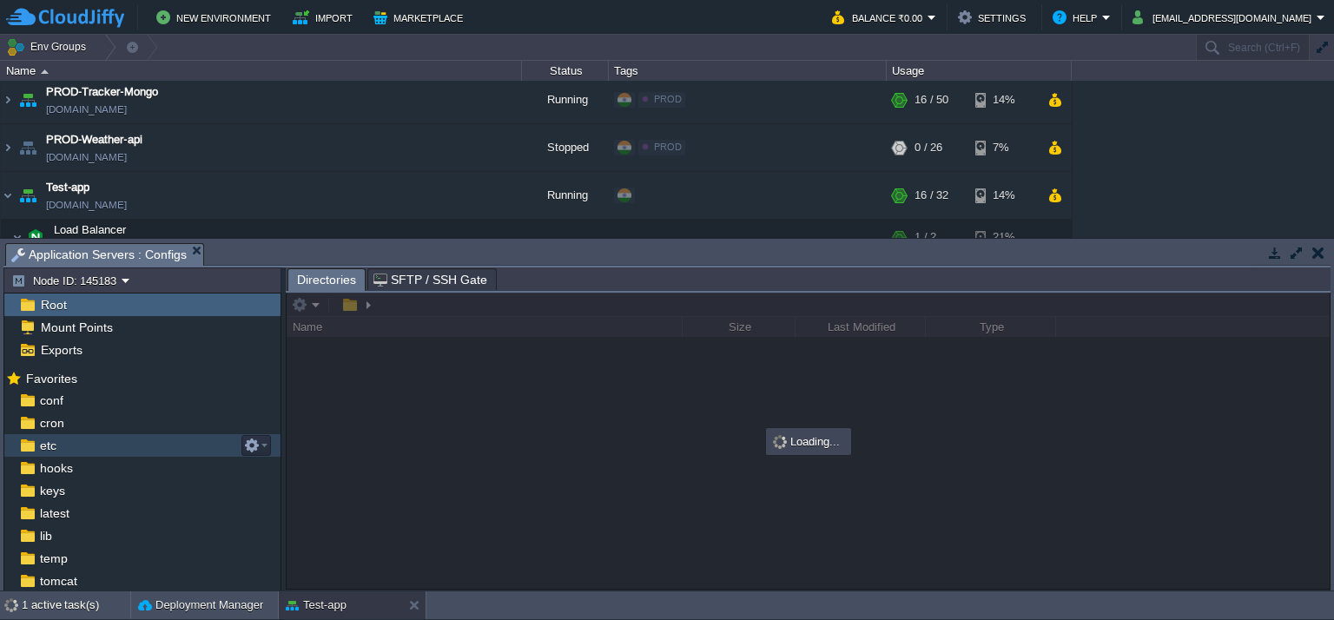
click at [171, 445] on div "etc" at bounding box center [142, 445] width 276 height 23
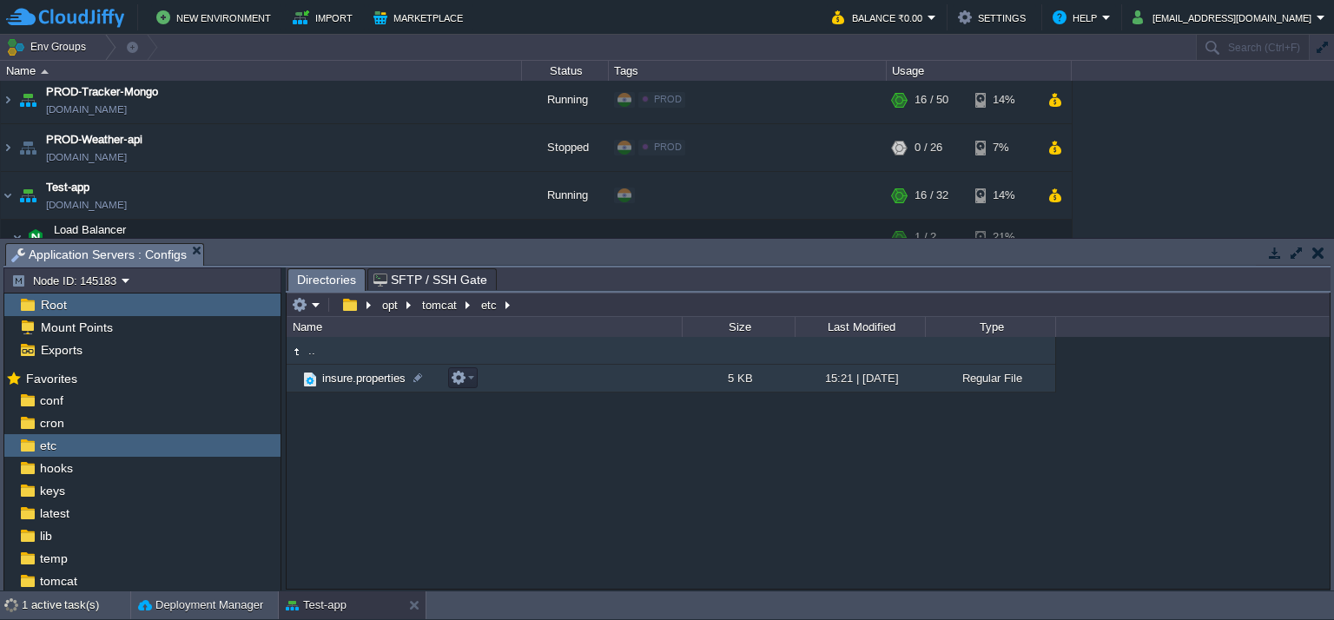
click at [641, 379] on td "insure.properties" at bounding box center [484, 379] width 395 height 28
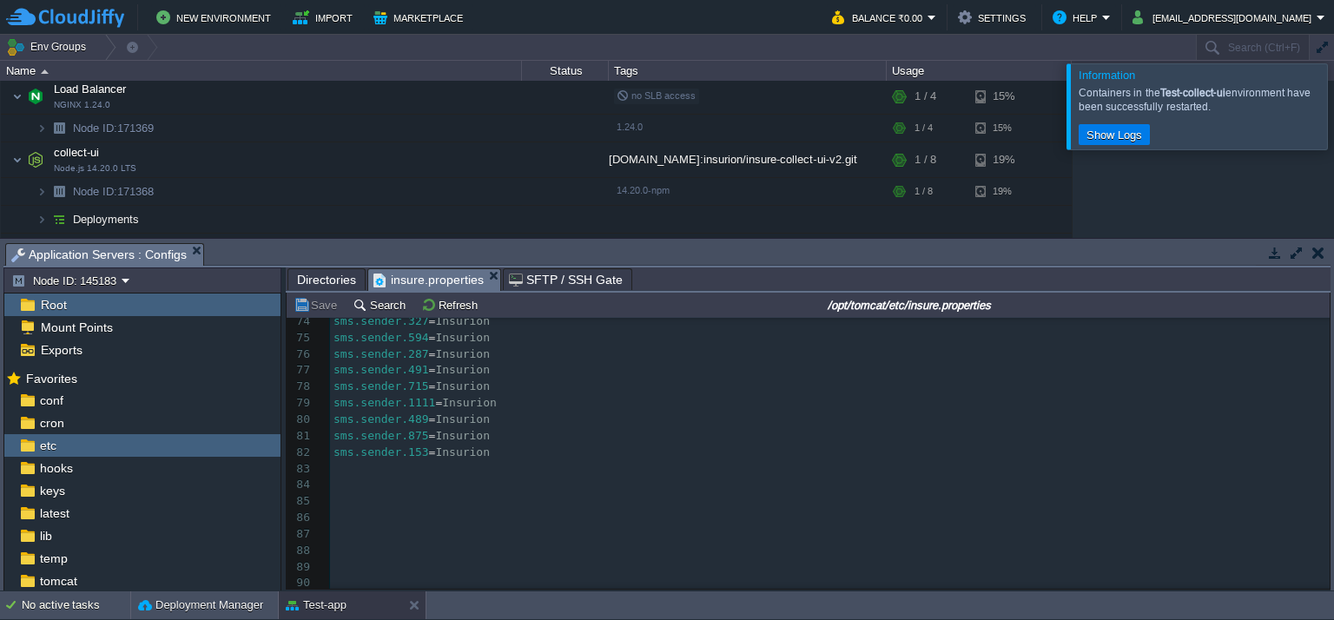
scroll to position [1163, 0]
click at [1333, 110] on div at bounding box center [1355, 105] width 0 height 85
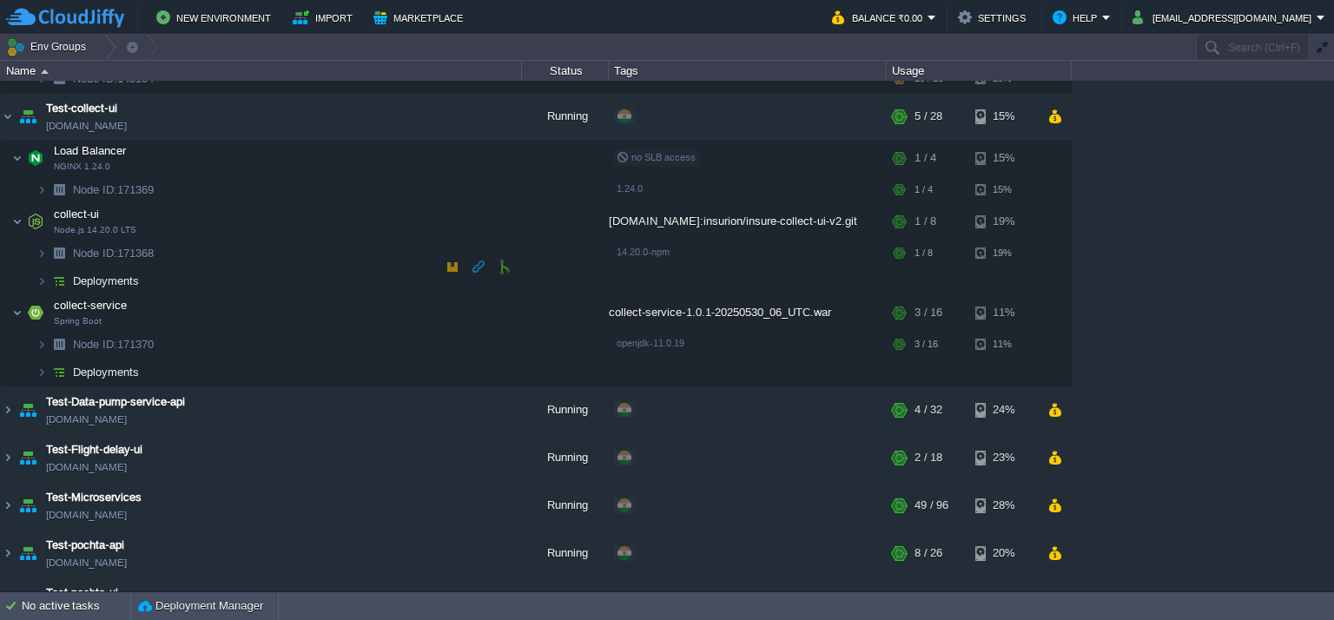
scroll to position [1406, 0]
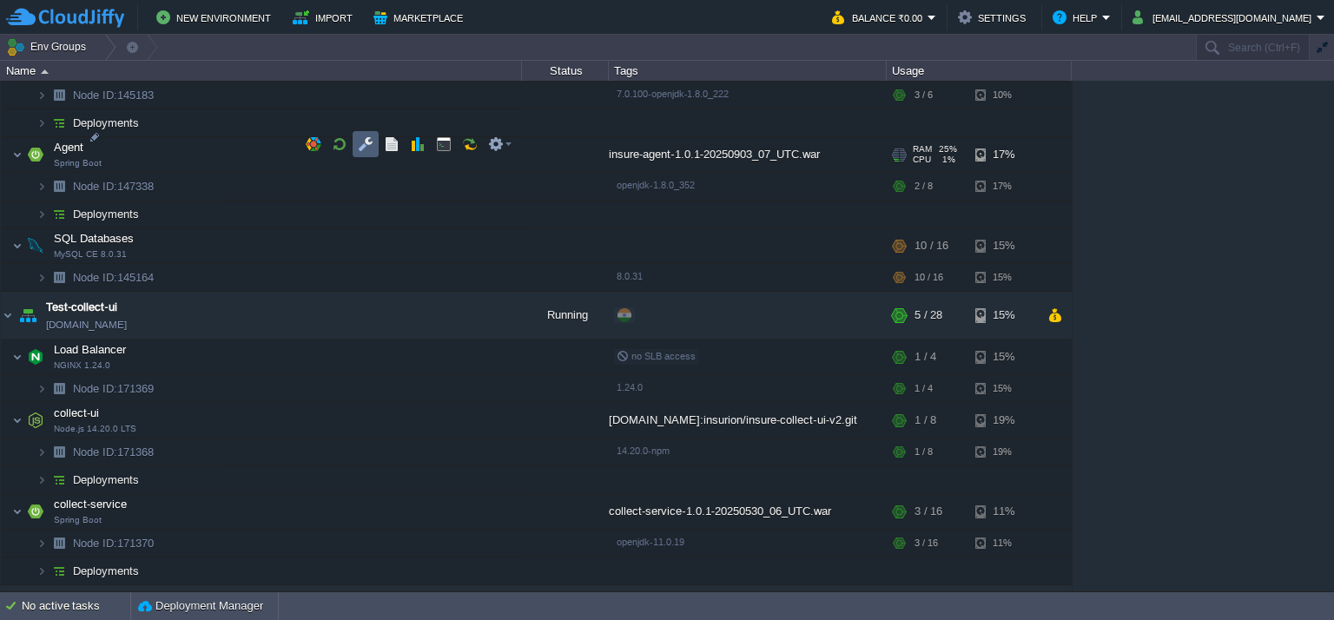
click at [375, 145] on td at bounding box center [366, 144] width 26 height 26
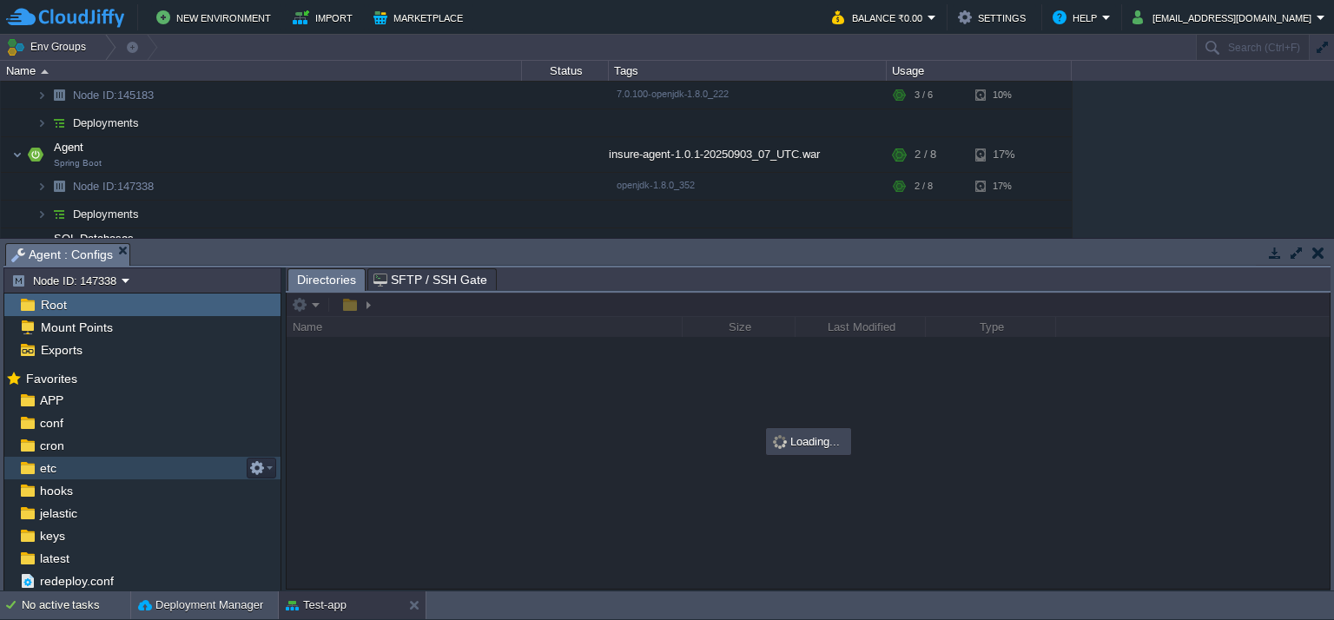
click at [69, 471] on div "etc" at bounding box center [142, 468] width 276 height 23
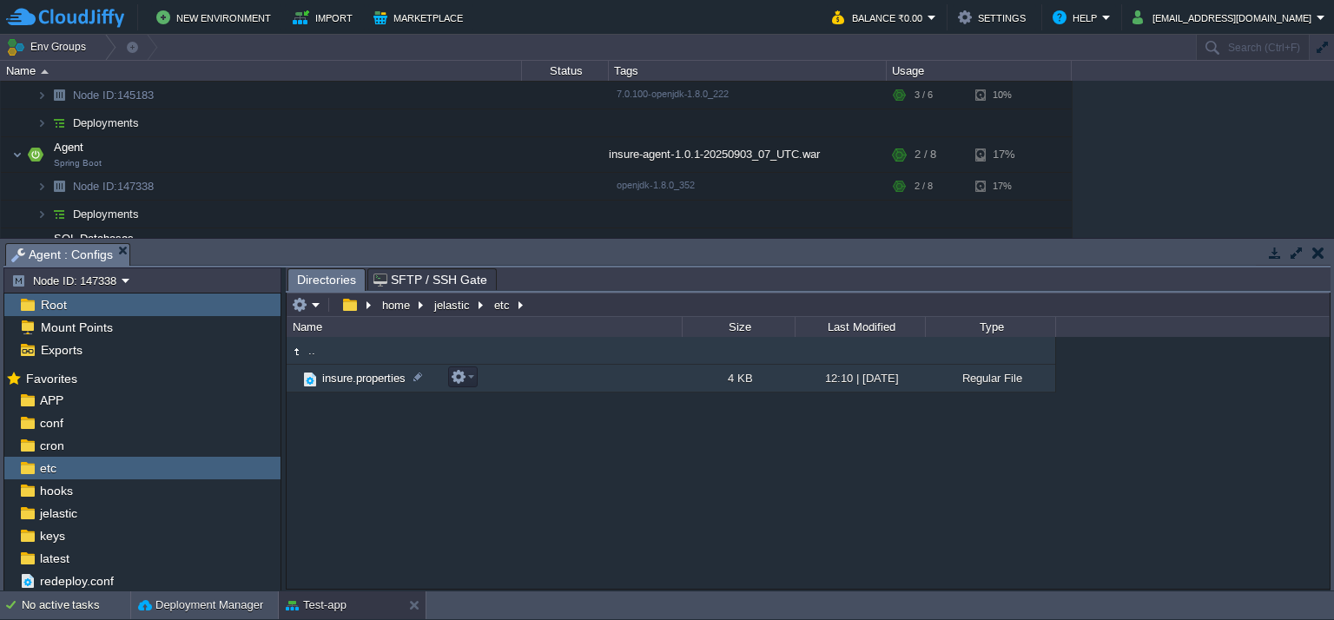
click at [587, 374] on td "insure.properties" at bounding box center [484, 379] width 395 height 28
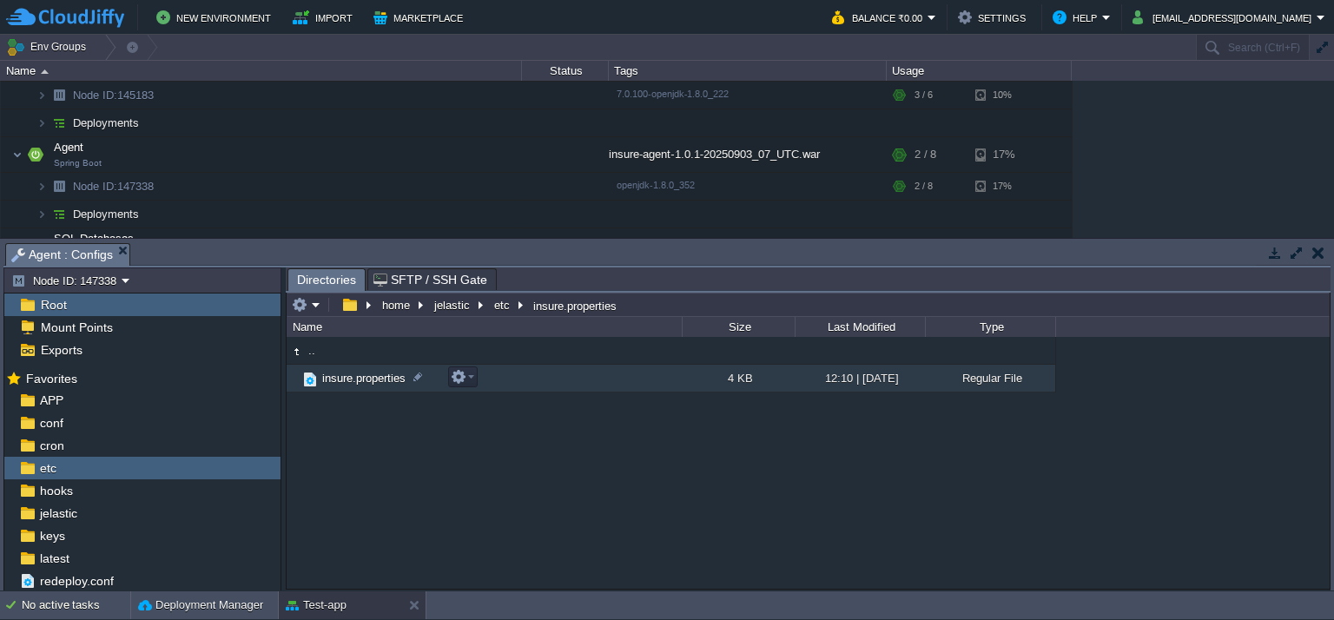
click at [587, 374] on td "insure.properties" at bounding box center [484, 379] width 395 height 28
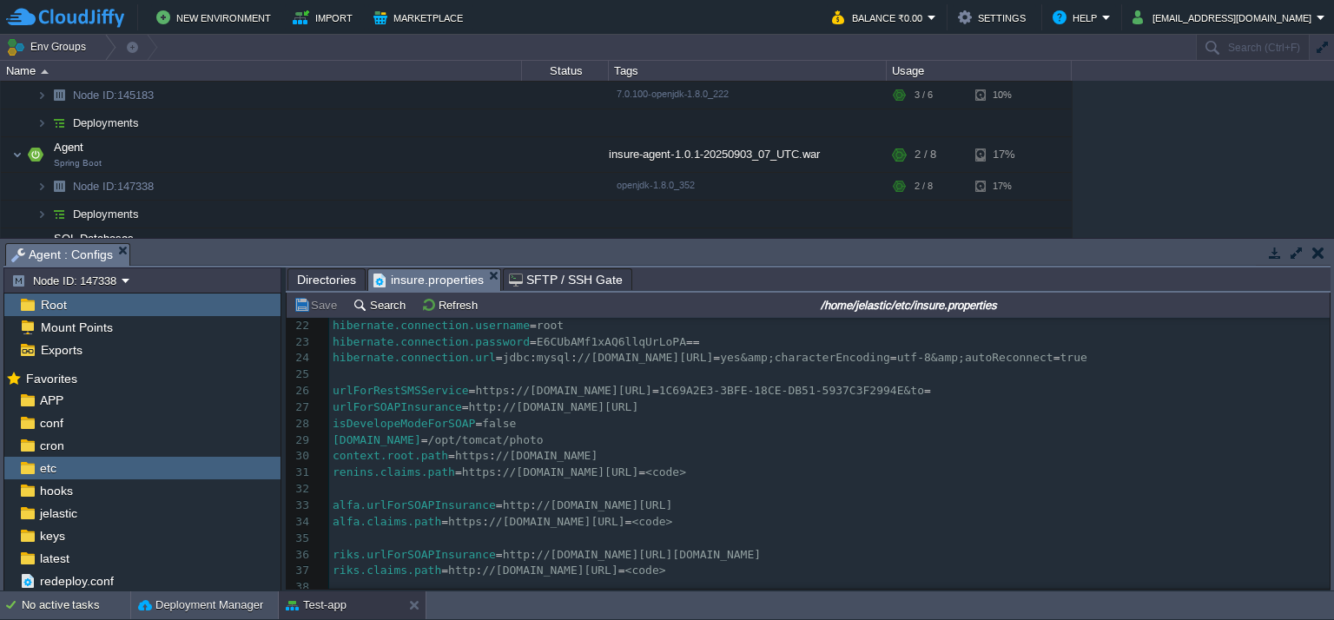
scroll to position [0, 0]
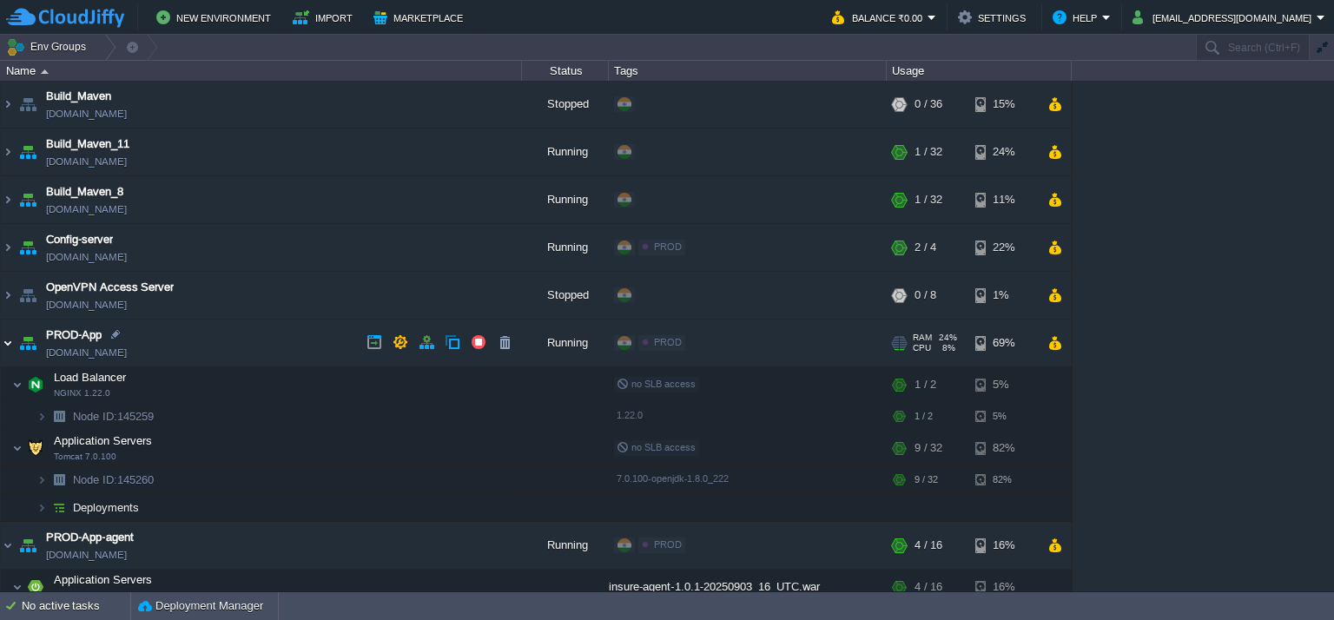
click at [7, 335] on img at bounding box center [8, 343] width 14 height 47
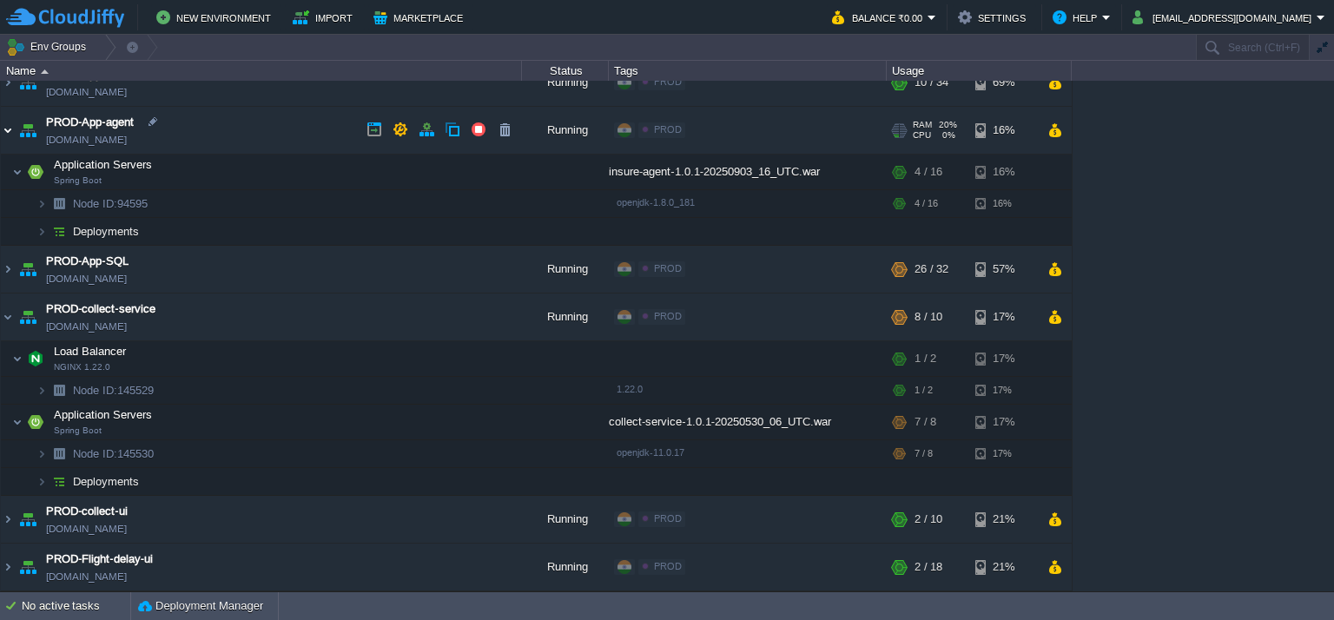
click at [7, 134] on img at bounding box center [8, 130] width 14 height 47
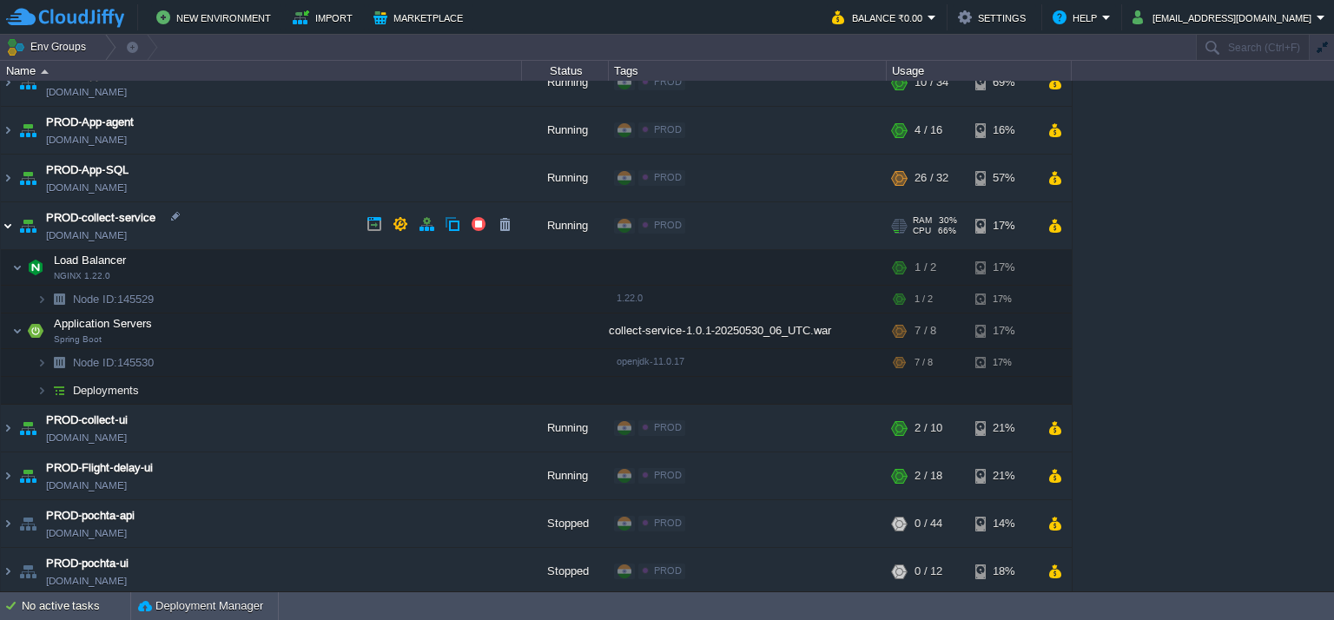
click at [7, 216] on img at bounding box center [8, 225] width 14 height 47
